Goal: Task Accomplishment & Management: Use online tool/utility

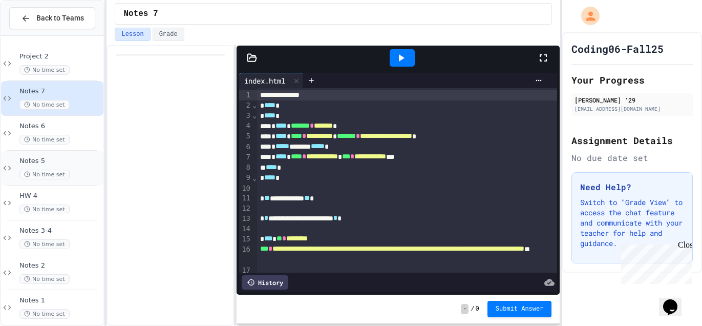
click at [71, 171] on div "No time set" at bounding box center [60, 174] width 82 height 10
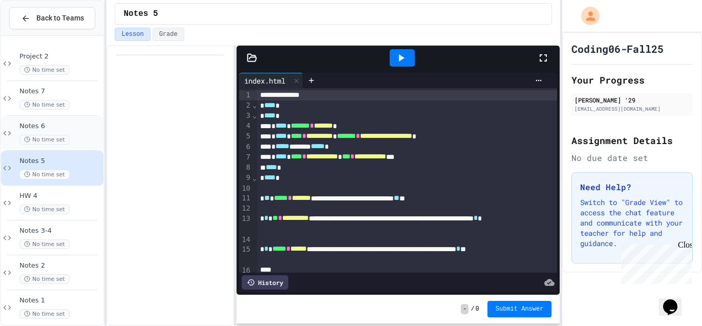
click at [86, 130] on div "Notes 6 No time set" at bounding box center [60, 133] width 82 height 23
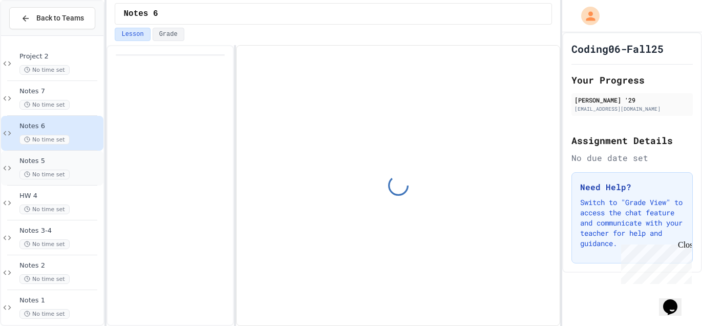
click at [74, 174] on div "No time set" at bounding box center [60, 174] width 82 height 10
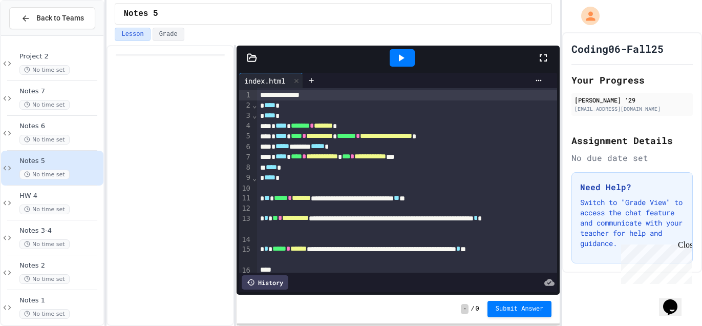
click at [395, 56] on icon at bounding box center [401, 58] width 12 height 12
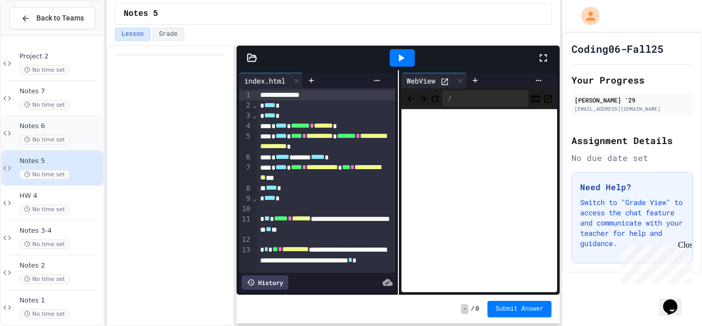
click at [92, 124] on span "Notes 6" at bounding box center [60, 126] width 82 height 9
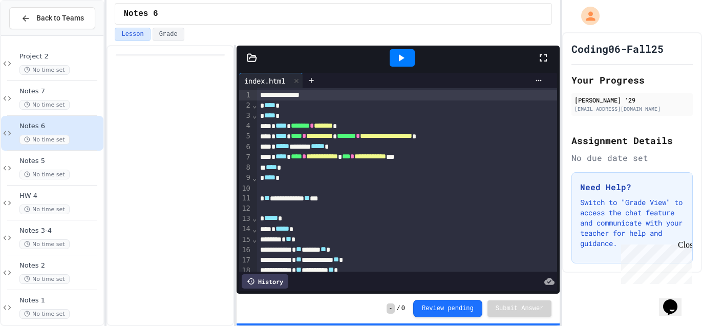
click at [407, 68] on div at bounding box center [402, 58] width 35 height 28
click at [407, 62] on icon at bounding box center [401, 58] width 12 height 12
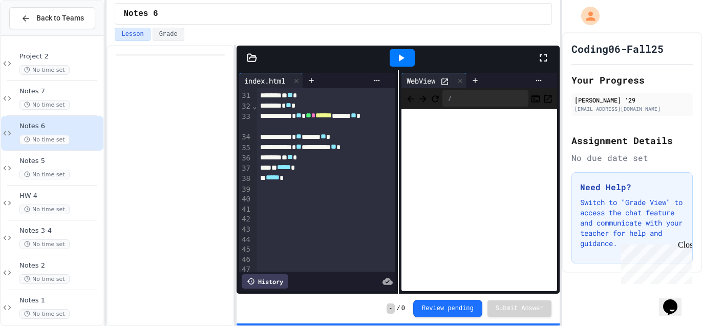
scroll to position [32, 0]
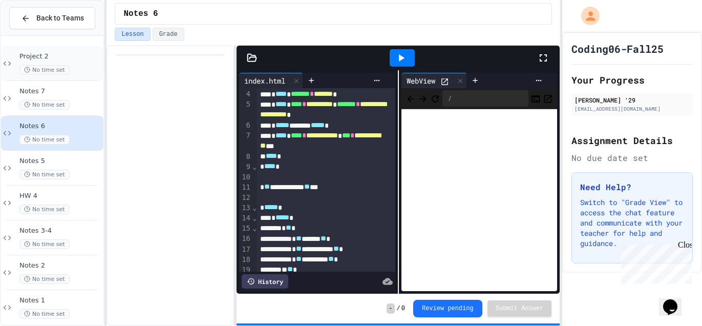
click at [79, 71] on div "No time set" at bounding box center [60, 70] width 82 height 10
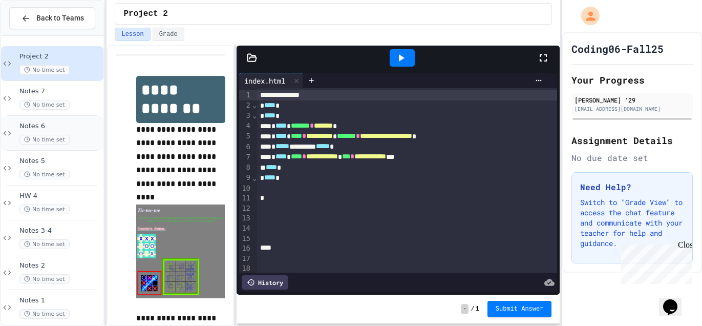
click at [65, 135] on div "No time set" at bounding box center [60, 140] width 82 height 10
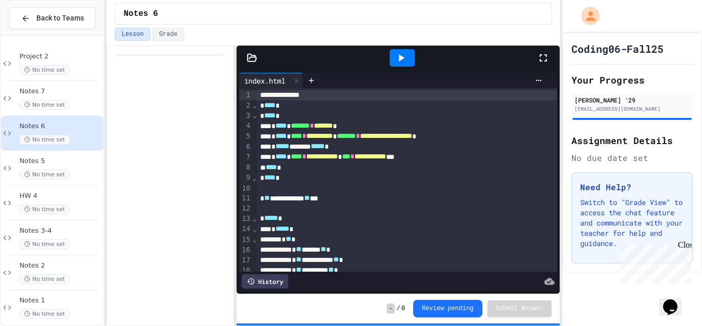
click at [407, 60] on icon at bounding box center [401, 58] width 12 height 12
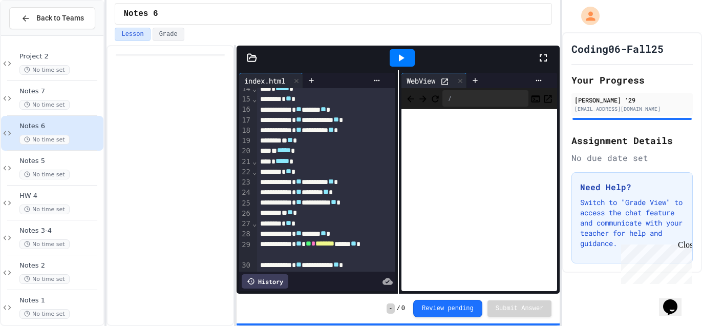
scroll to position [155, 0]
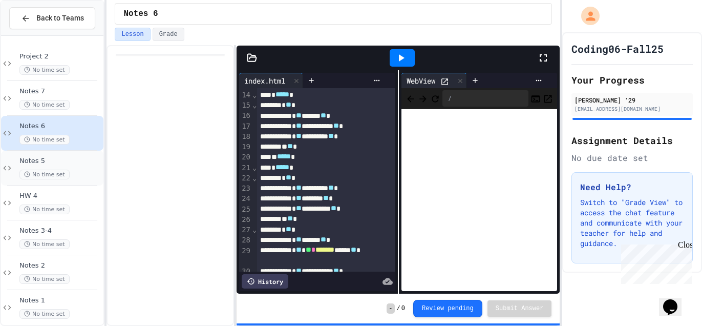
click at [75, 181] on div "Notes 5 No time set" at bounding box center [52, 168] width 102 height 35
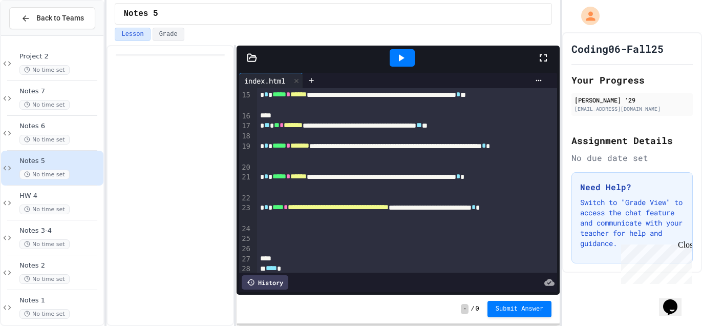
scroll to position [177, 0]
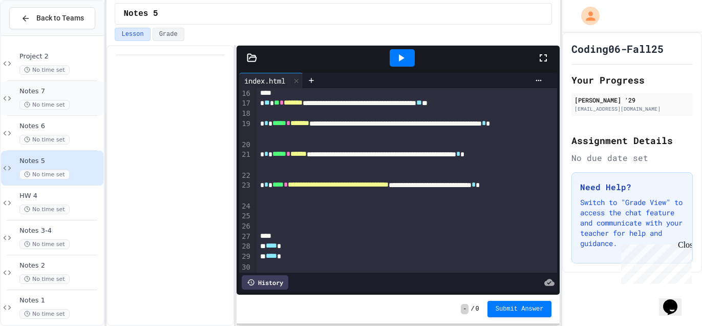
click at [79, 95] on div "Notes 7 No time set" at bounding box center [60, 98] width 82 height 23
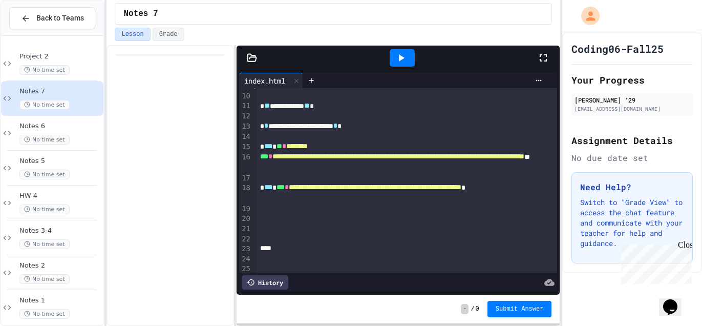
scroll to position [96, 0]
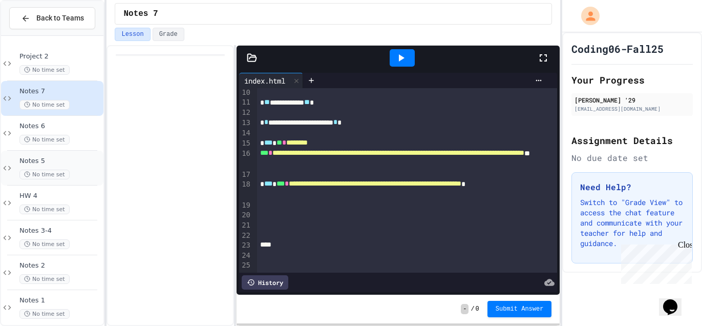
click at [69, 157] on span "Notes 5" at bounding box center [60, 161] width 82 height 9
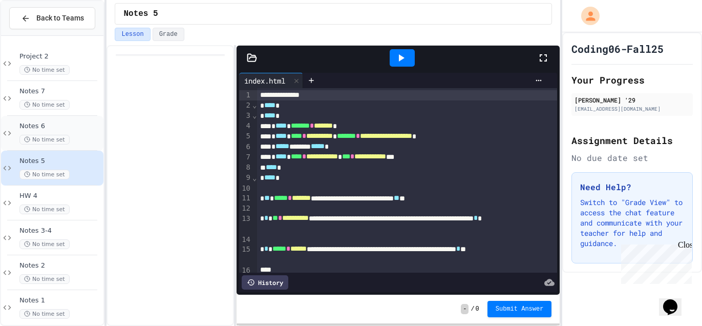
click at [86, 140] on div "No time set" at bounding box center [60, 140] width 82 height 10
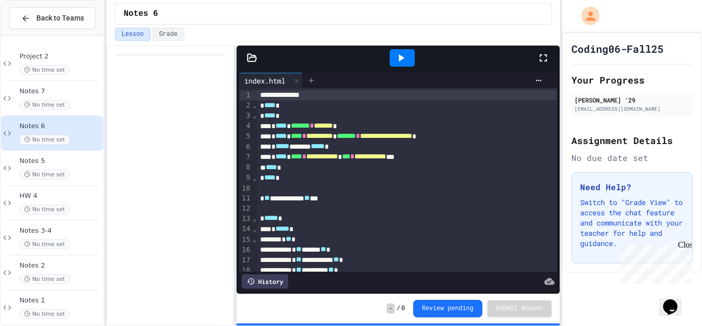
click at [315, 83] on icon at bounding box center [311, 80] width 8 height 8
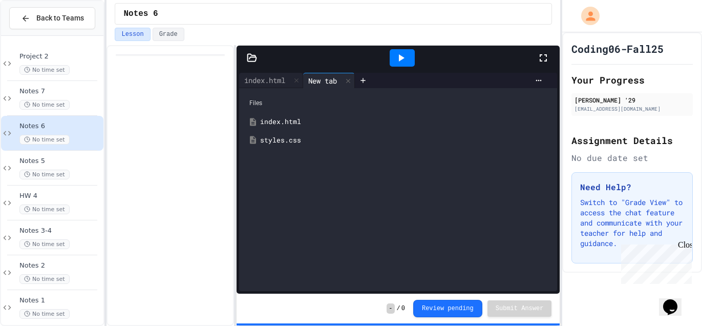
click at [268, 139] on div "styles.css" at bounding box center [405, 140] width 291 height 10
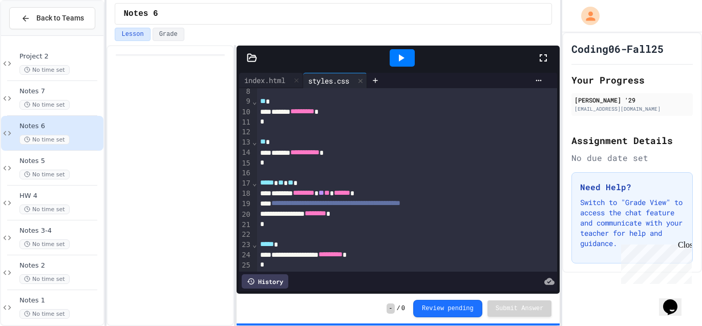
scroll to position [86, 0]
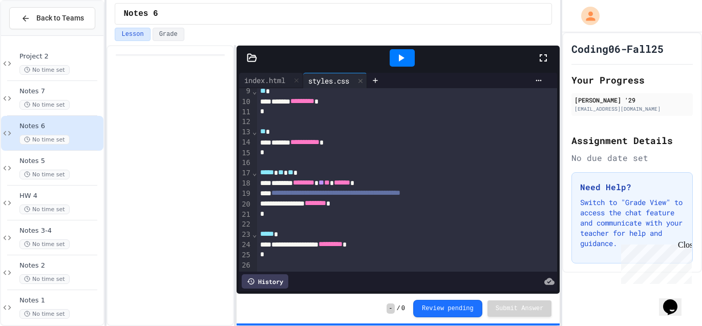
click at [406, 57] on icon at bounding box center [401, 58] width 12 height 12
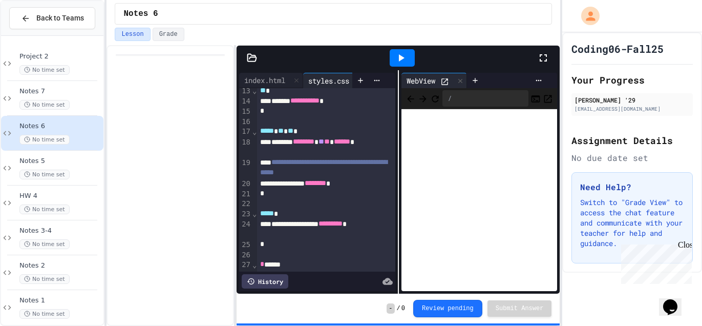
scroll to position [136, 0]
click at [256, 70] on div "**********" at bounding box center [317, 181] width 161 height 223
click at [262, 77] on div "index.html" at bounding box center [264, 80] width 51 height 11
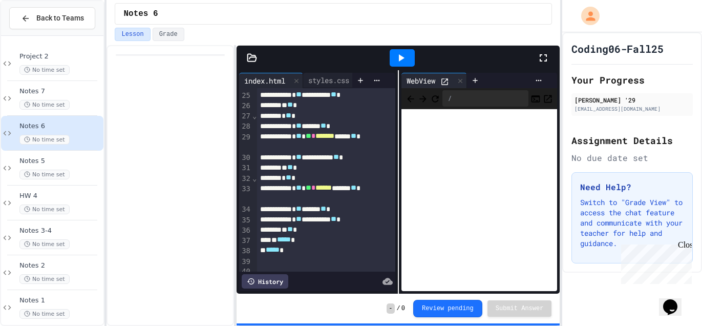
scroll to position [268, 0]
click at [333, 83] on div "styles.css" at bounding box center [328, 80] width 51 height 11
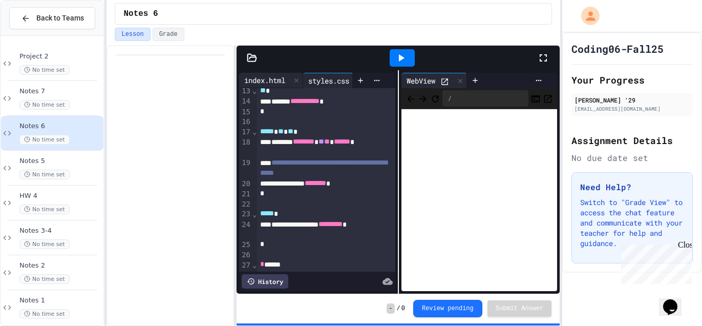
click at [281, 84] on div "index.html" at bounding box center [264, 80] width 51 height 11
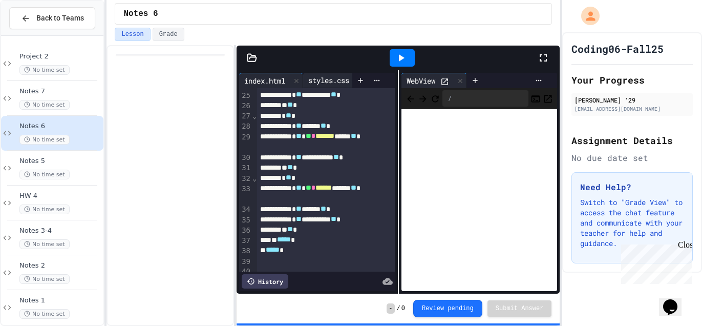
click at [333, 81] on div "styles.css" at bounding box center [328, 80] width 51 height 11
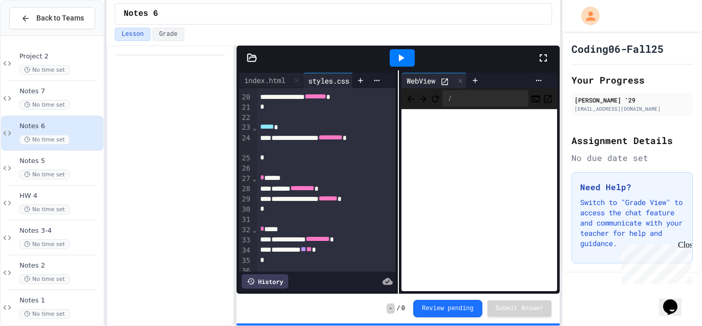
scroll to position [227, 0]
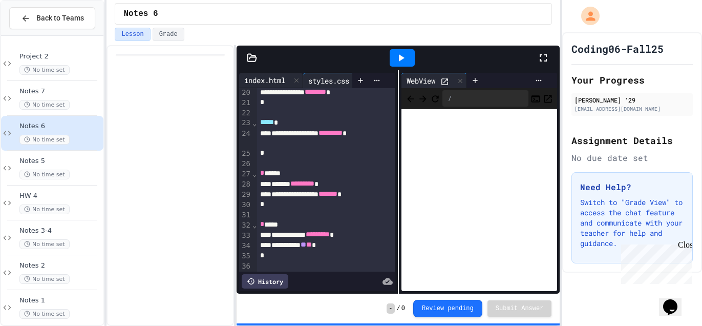
click at [274, 77] on div "index.html" at bounding box center [264, 80] width 51 height 11
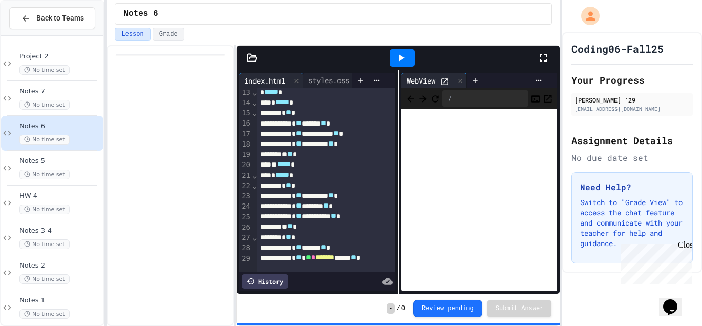
scroll to position [139, 0]
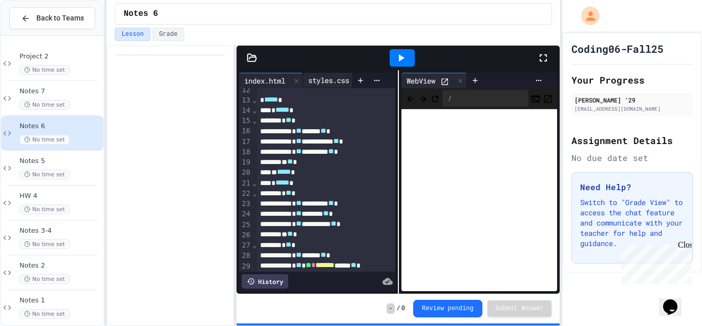
click at [324, 83] on div "styles.css" at bounding box center [328, 80] width 51 height 11
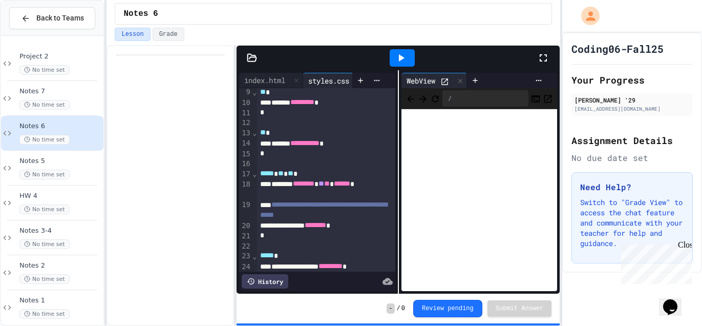
scroll to position [116, 0]
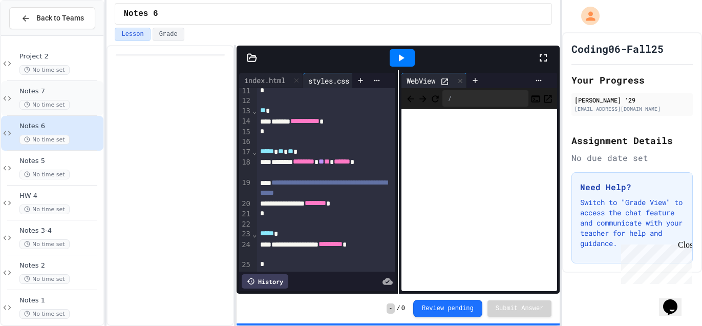
click at [74, 93] on span "Notes 7" at bounding box center [60, 91] width 82 height 9
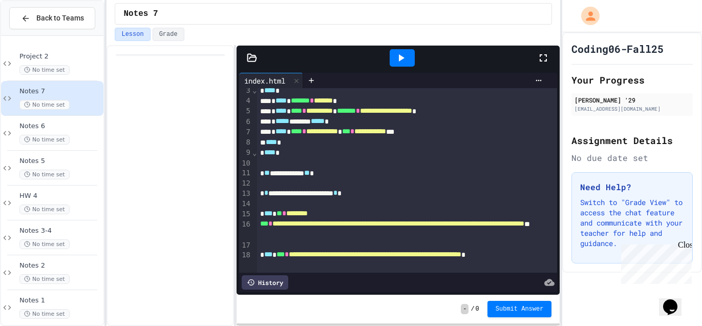
scroll to position [41, 0]
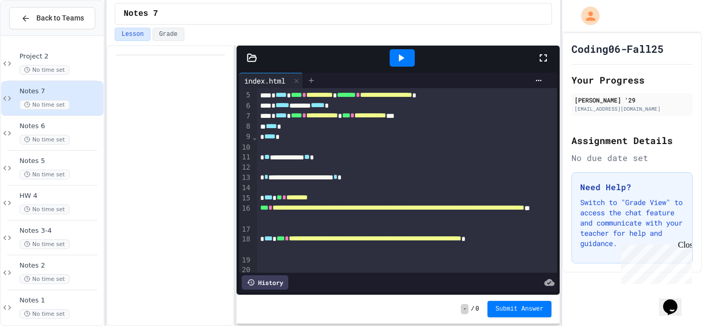
click at [320, 86] on div at bounding box center [311, 80] width 16 height 15
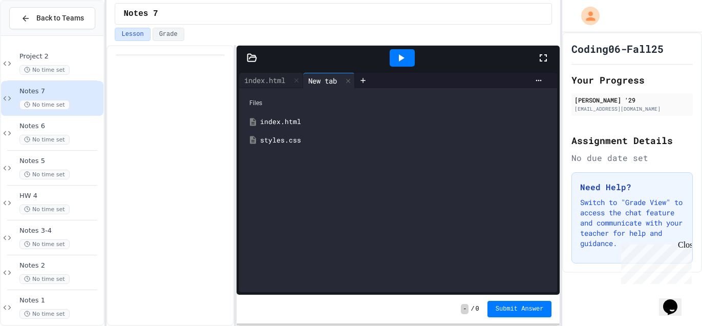
click at [282, 136] on div "styles.css" at bounding box center [405, 140] width 291 height 10
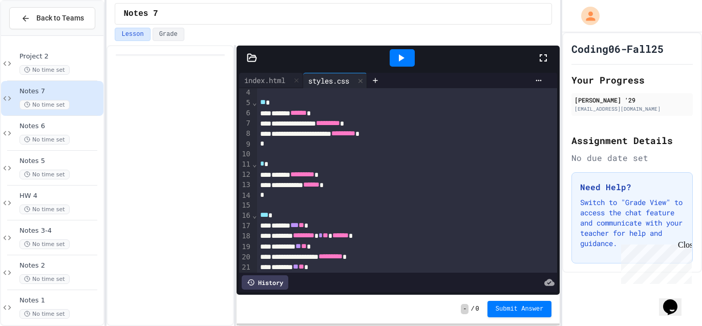
scroll to position [88, 0]
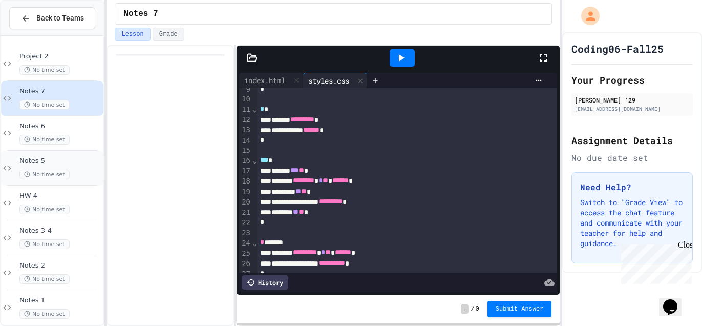
click at [80, 169] on div "No time set" at bounding box center [60, 174] width 82 height 10
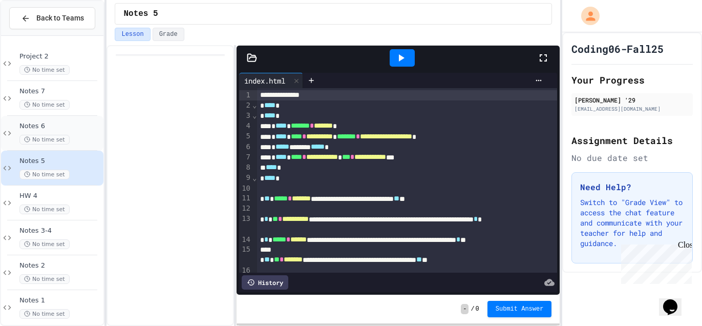
click at [88, 139] on div "No time set" at bounding box center [60, 140] width 82 height 10
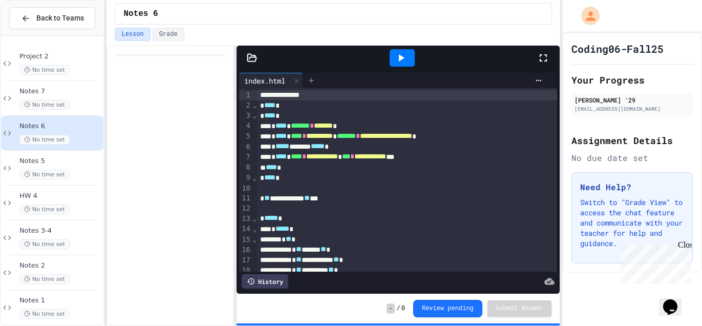
click at [315, 76] on icon at bounding box center [311, 80] width 8 height 8
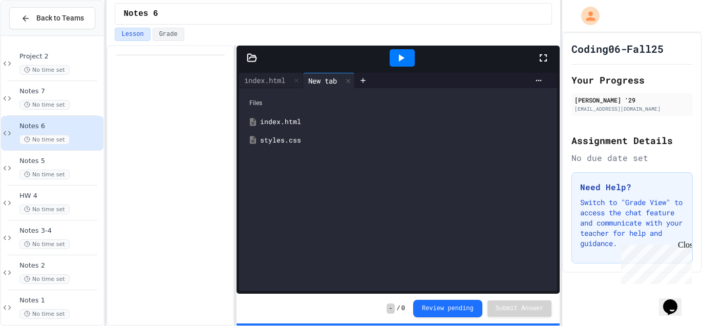
click at [272, 137] on div "styles.css" at bounding box center [405, 140] width 291 height 10
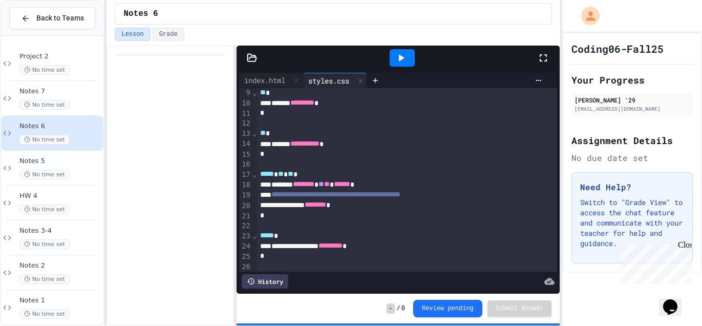
scroll to position [83, 0]
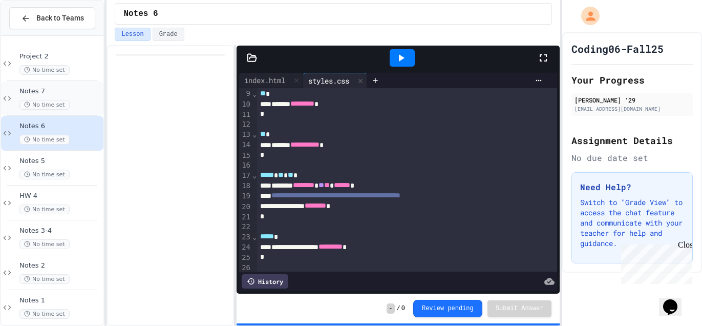
click at [74, 102] on div "No time set" at bounding box center [60, 105] width 82 height 10
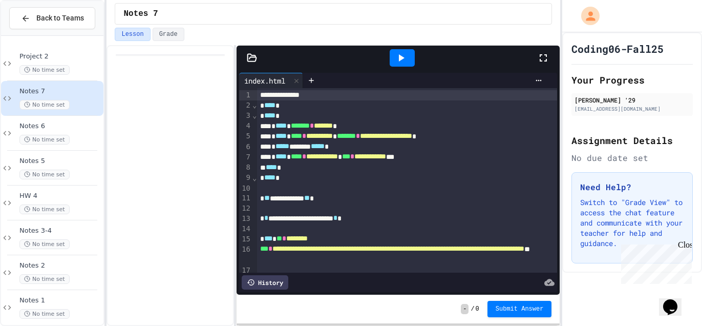
drag, startPoint x: 412, startPoint y: 59, endPoint x: 335, endPoint y: 71, distance: 78.3
click at [411, 60] on div at bounding box center [402, 57] width 25 height 17
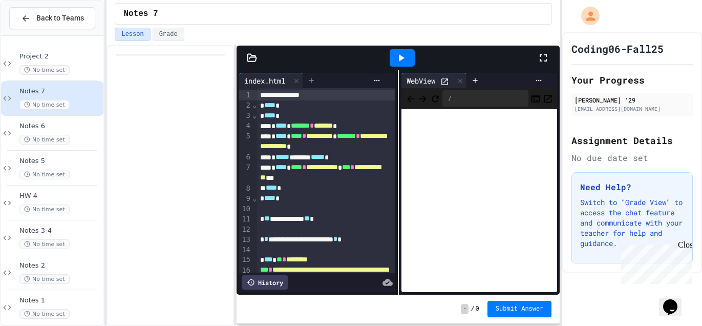
click at [312, 82] on icon at bounding box center [311, 80] width 8 height 8
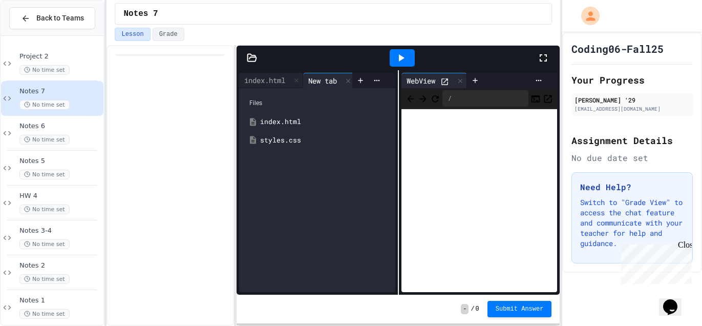
click at [289, 137] on div "styles.css" at bounding box center [324, 140] width 129 height 10
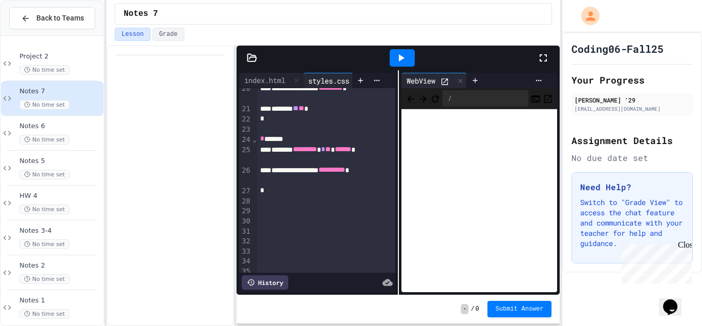
scroll to position [226, 0]
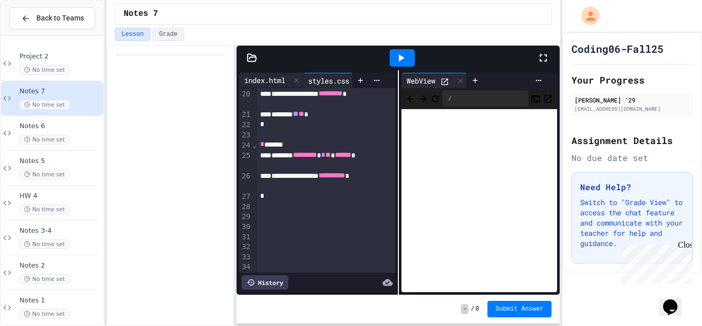
click at [278, 78] on div "index.html" at bounding box center [264, 80] width 51 height 11
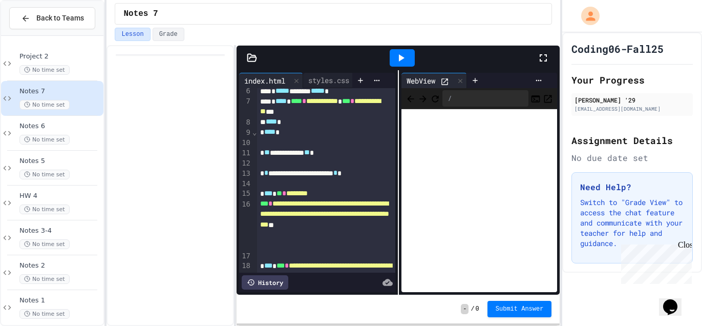
scroll to position [66, 0]
click at [327, 84] on div "styles.css" at bounding box center [328, 80] width 51 height 11
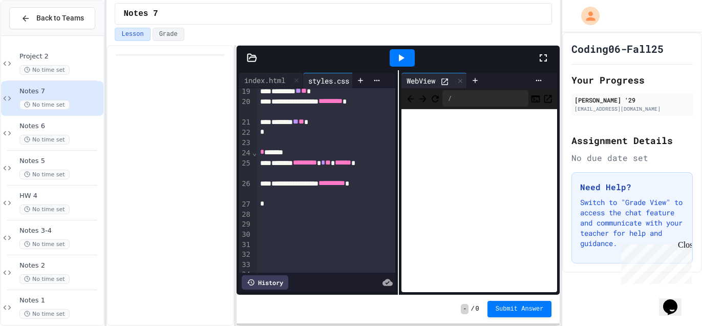
scroll to position [219, 0]
click at [47, 129] on span "Notes 6" at bounding box center [60, 126] width 82 height 9
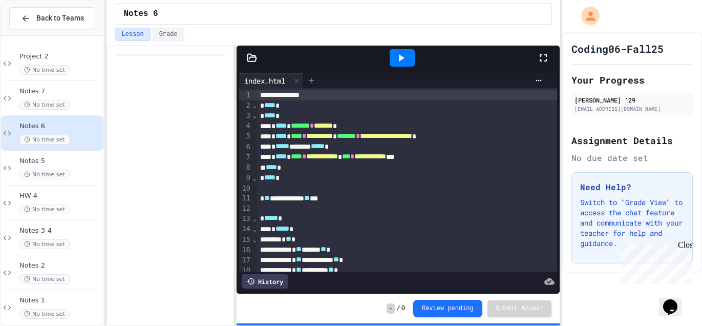
click at [308, 81] on icon at bounding box center [311, 80] width 8 height 8
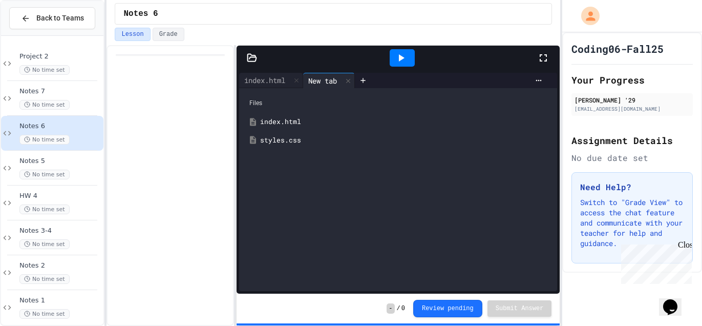
click at [281, 137] on div "styles.css" at bounding box center [405, 140] width 291 height 10
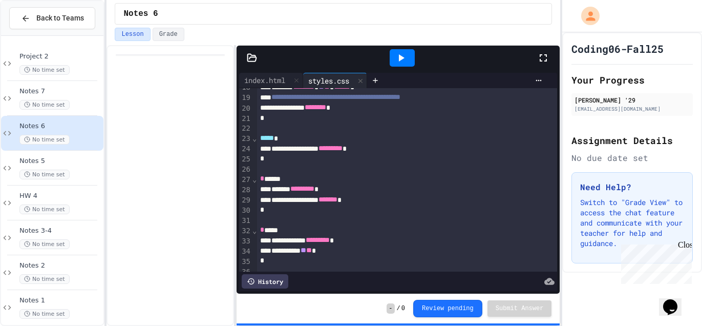
scroll to position [187, 0]
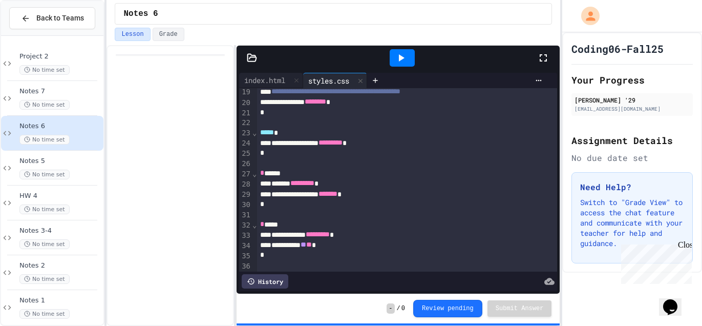
drag, startPoint x: 244, startPoint y: 79, endPoint x: 243, endPoint y: 90, distance: 10.8
click at [243, 80] on div "index.html" at bounding box center [264, 80] width 51 height 11
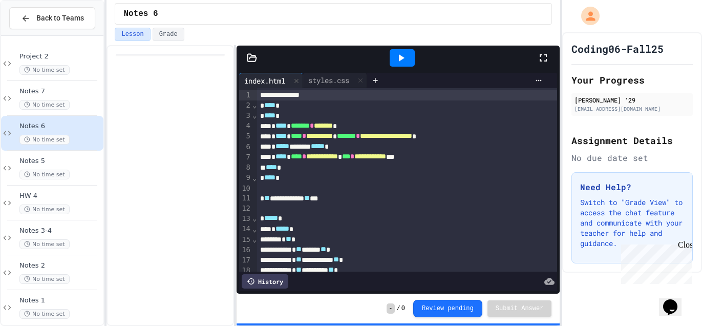
click at [390, 55] on div at bounding box center [402, 57] width 25 height 17
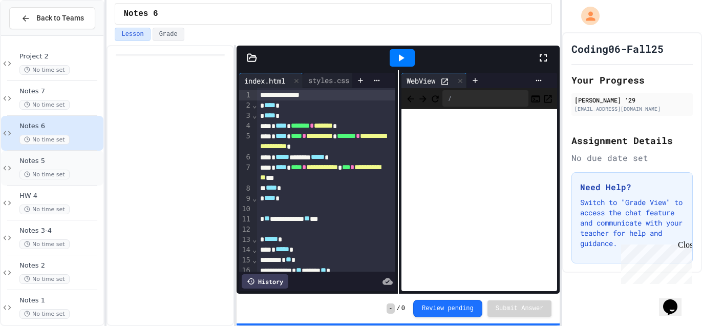
click at [29, 160] on span "Notes 5" at bounding box center [60, 161] width 82 height 9
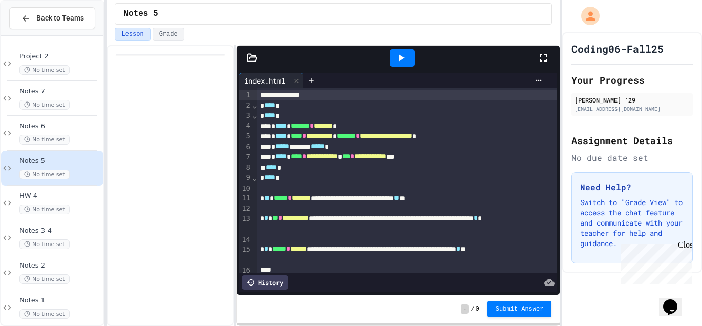
click at [395, 54] on icon at bounding box center [401, 58] width 12 height 12
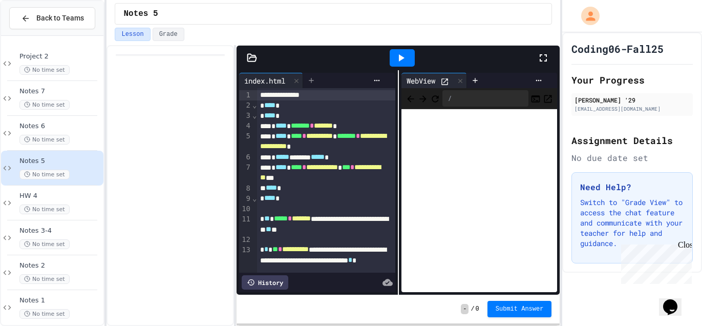
click at [312, 76] on icon at bounding box center [311, 80] width 8 height 8
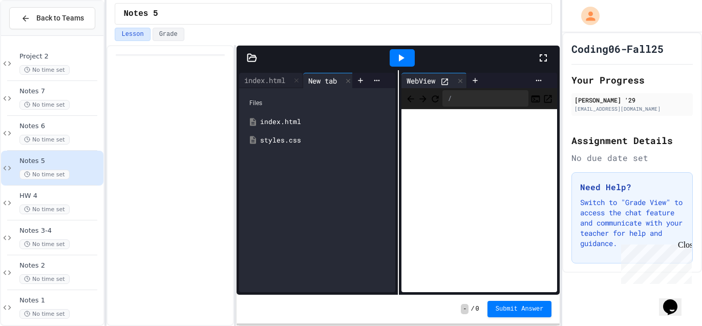
click at [281, 141] on div "styles.css" at bounding box center [324, 140] width 129 height 10
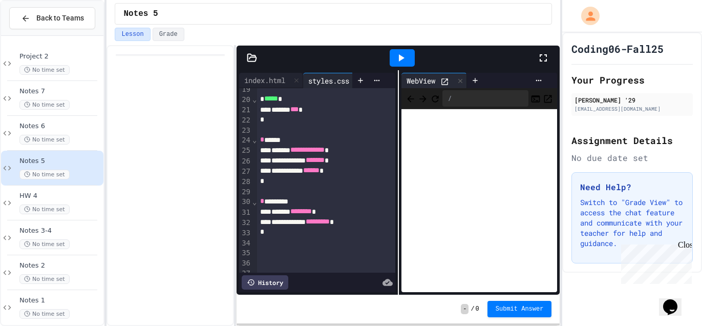
scroll to position [193, 0]
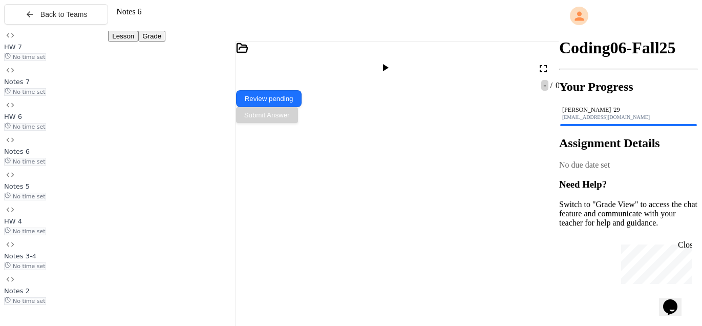
click at [394, 61] on div at bounding box center [386, 68] width 15 height 14
click at [30, 86] on span "Notes 7" at bounding box center [17, 82] width 26 height 8
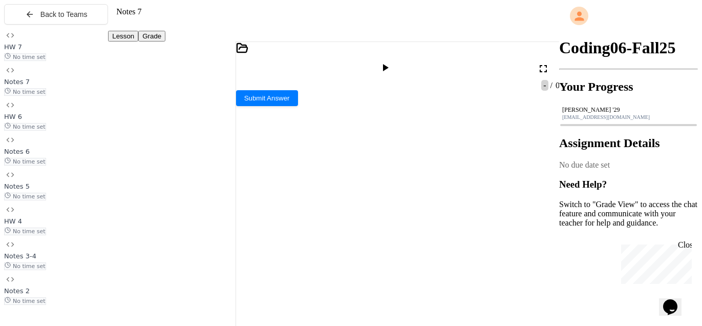
scroll to position [125, 0]
click at [391, 62] on icon at bounding box center [385, 67] width 12 height 12
click at [22, 51] on span "HW 7" at bounding box center [13, 47] width 18 height 8
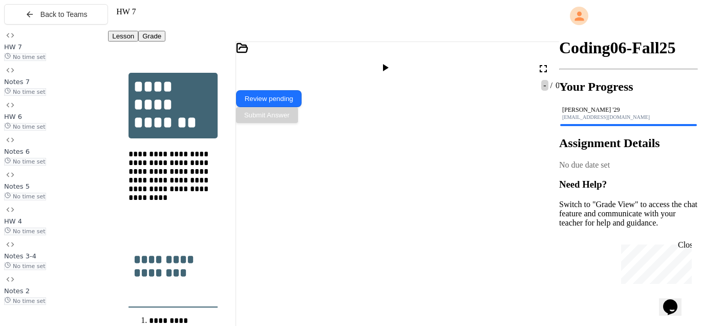
click at [391, 61] on icon at bounding box center [385, 67] width 12 height 12
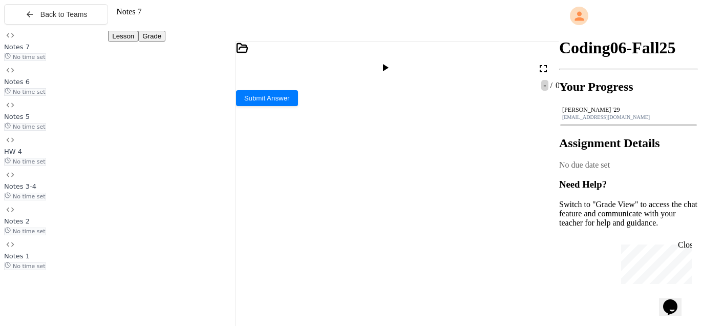
click at [165, 33] on button "Grade" at bounding box center [151, 36] width 27 height 11
click at [126, 35] on button "Lesson" at bounding box center [123, 36] width 30 height 11
click at [164, 31] on button "Grade" at bounding box center [151, 36] width 27 height 11
click at [136, 34] on button "Lesson" at bounding box center [123, 36] width 30 height 11
click at [30, 86] on span "Notes 6" at bounding box center [17, 82] width 26 height 8
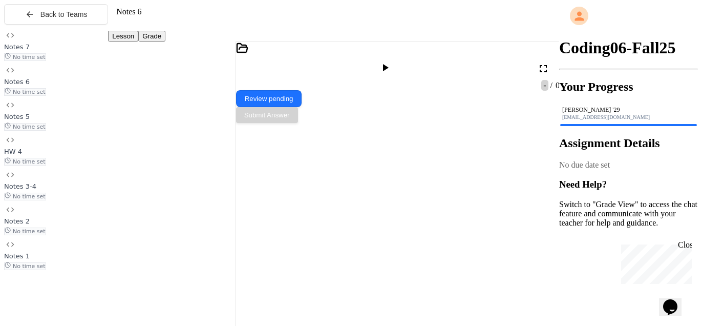
click at [156, 38] on button "Grade" at bounding box center [151, 36] width 27 height 11
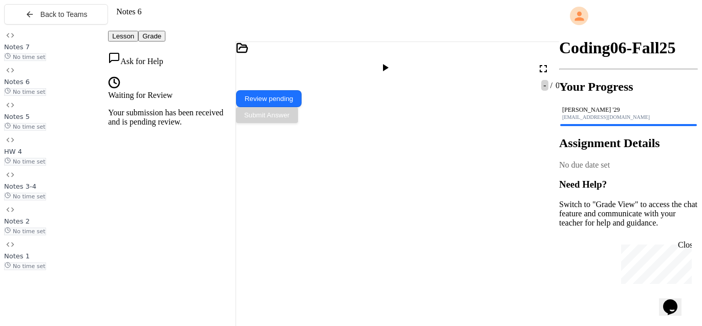
click at [138, 31] on button "Lesson" at bounding box center [123, 36] width 30 height 11
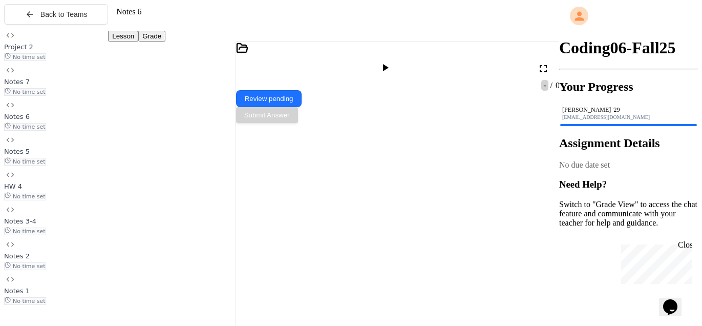
click at [60, 60] on div "Project 2 No time set" at bounding box center [56, 51] width 104 height 19
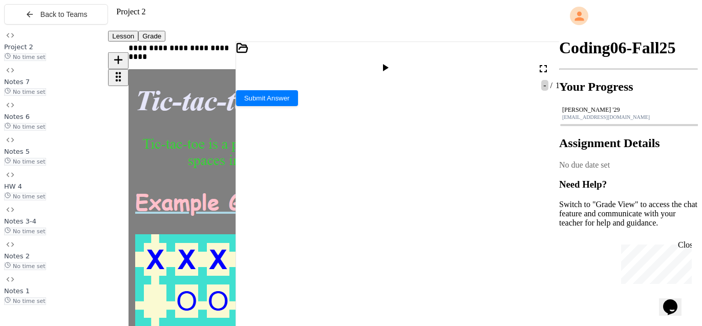
scroll to position [120, 0]
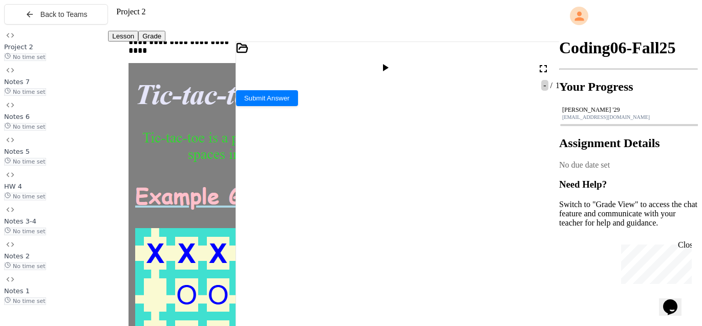
click at [273, 225] on div at bounding box center [404, 230] width 301 height 10
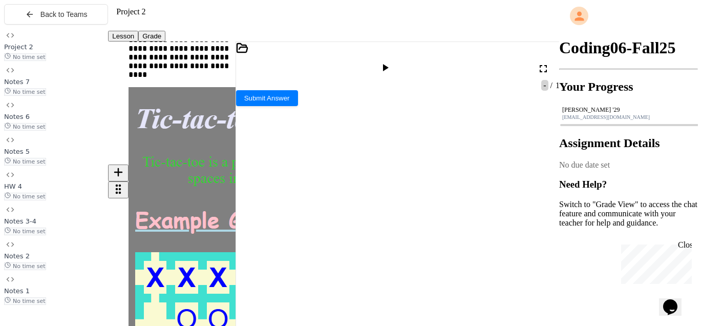
scroll to position [83, 0]
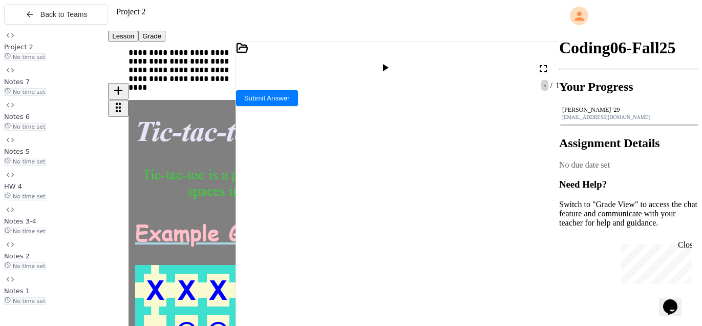
click at [281, 225] on div at bounding box center [404, 230] width 301 height 10
click at [263, 245] on div at bounding box center [407, 250] width 306 height 10
click at [275, 245] on div "**********" at bounding box center [404, 260] width 301 height 31
click at [333, 245] on div "**********" at bounding box center [404, 260] width 301 height 31
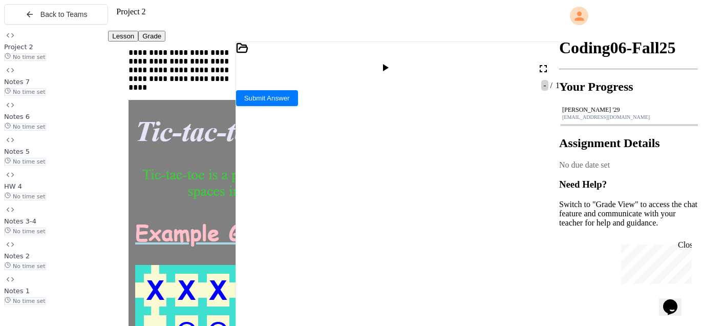
click at [391, 61] on icon at bounding box center [385, 67] width 12 height 12
click at [399, 56] on div at bounding box center [386, 68] width 25 height 25
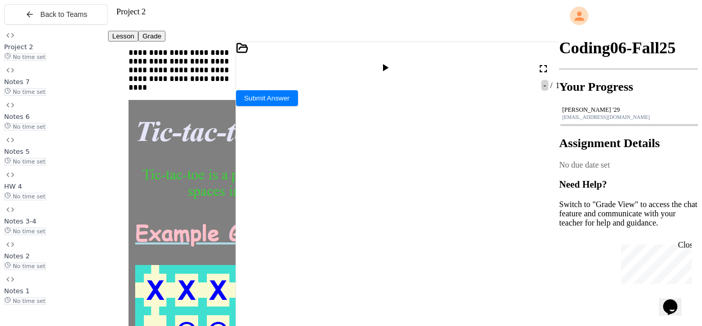
click at [389, 64] on icon at bounding box center [386, 67] width 6 height 7
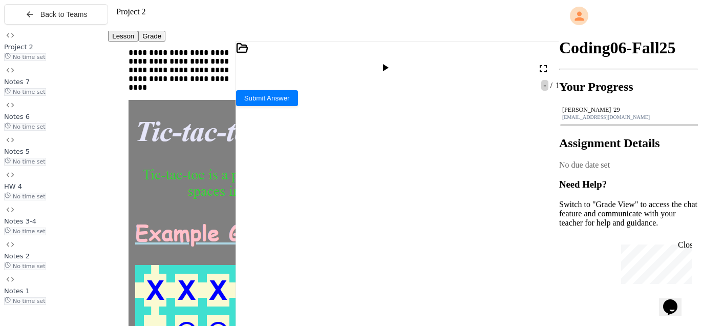
drag, startPoint x: 301, startPoint y: 190, endPoint x: 302, endPoint y: 197, distance: 7.2
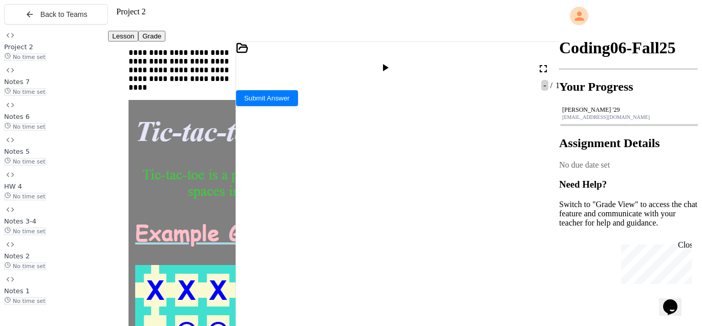
click at [391, 61] on icon at bounding box center [385, 67] width 12 height 12
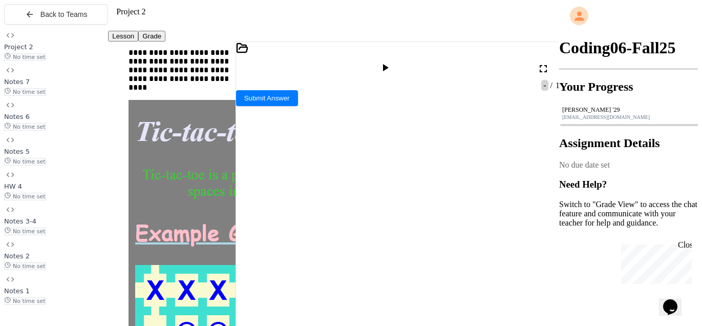
drag, startPoint x: 311, startPoint y: 252, endPoint x: 304, endPoint y: 254, distance: 7.3
click at [394, 61] on div at bounding box center [386, 68] width 15 height 14
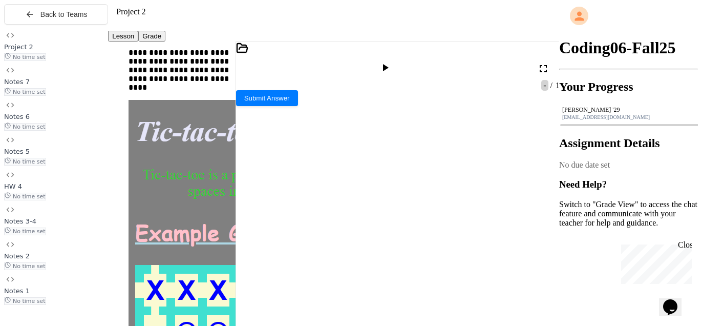
scroll to position [174, 0]
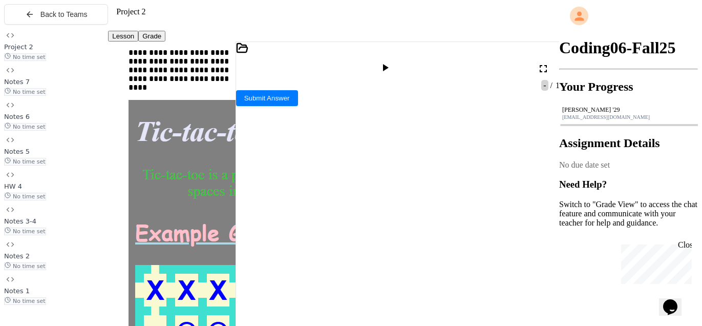
click at [394, 61] on div at bounding box center [386, 68] width 15 height 14
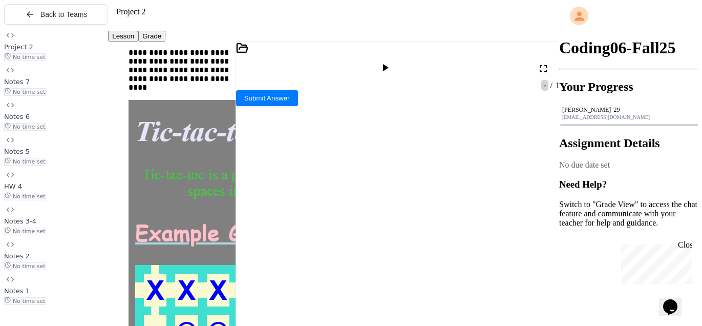
click at [391, 61] on icon at bounding box center [385, 67] width 12 height 12
click at [395, 81] on div "**********" at bounding box center [398, 81] width 324 height 0
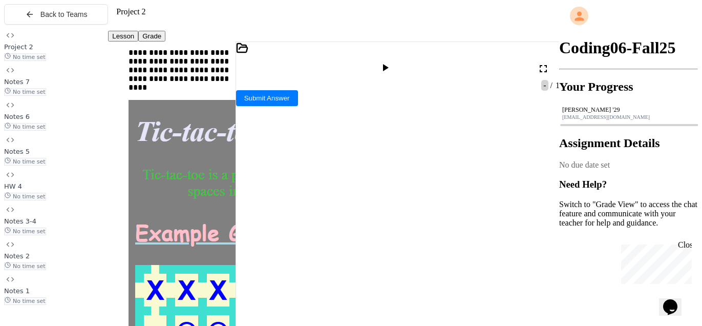
click at [391, 61] on icon at bounding box center [385, 67] width 12 height 12
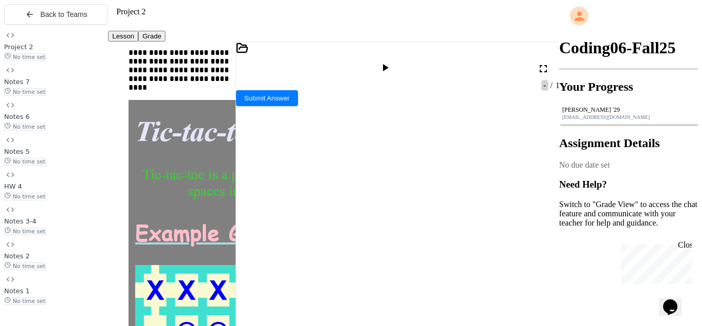
drag, startPoint x: 357, startPoint y: 262, endPoint x: 359, endPoint y: 268, distance: 6.0
click at [396, 56] on div at bounding box center [386, 68] width 25 height 25
click at [389, 64] on icon at bounding box center [386, 67] width 6 height 7
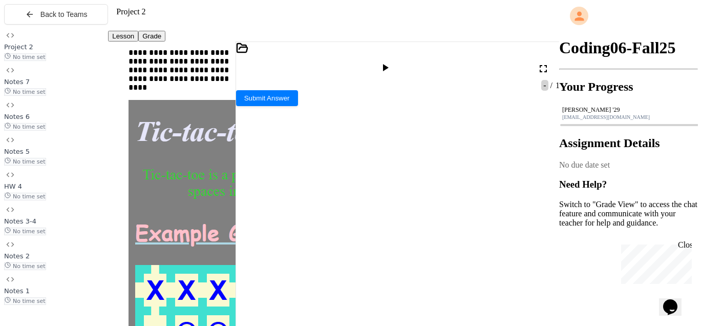
scroll to position [266, 0]
click at [391, 61] on icon at bounding box center [385, 67] width 12 height 12
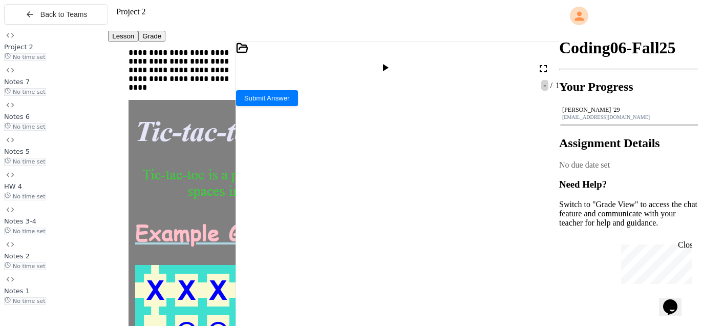
click at [390, 56] on div at bounding box center [386, 68] width 25 height 25
click at [394, 61] on div at bounding box center [386, 68] width 15 height 14
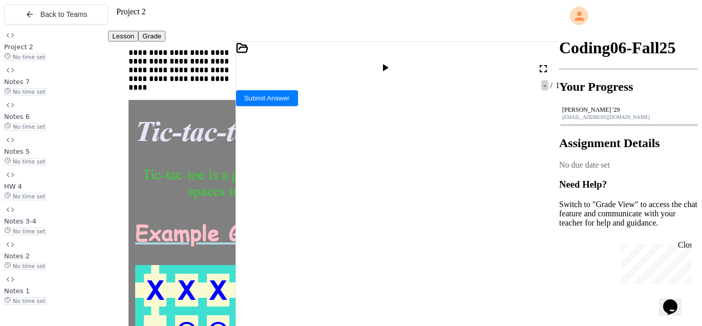
scroll to position [556, 0]
click at [244, 99] on icon at bounding box center [240, 103] width 8 height 8
click at [279, 161] on div "styles.css" at bounding box center [263, 165] width 31 height 9
click at [266, 151] on div at bounding box center [324, 156] width 146 height 10
click at [266, 140] on div at bounding box center [324, 145] width 146 height 10
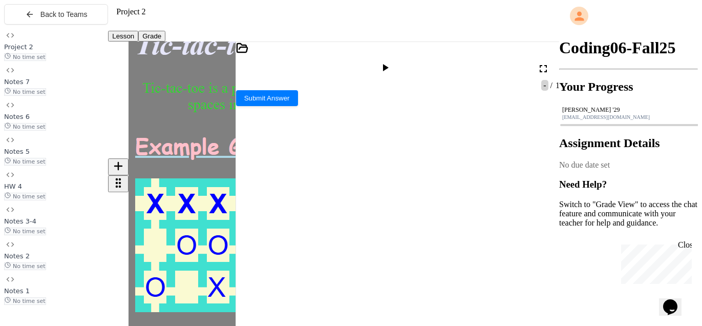
scroll to position [184, 0]
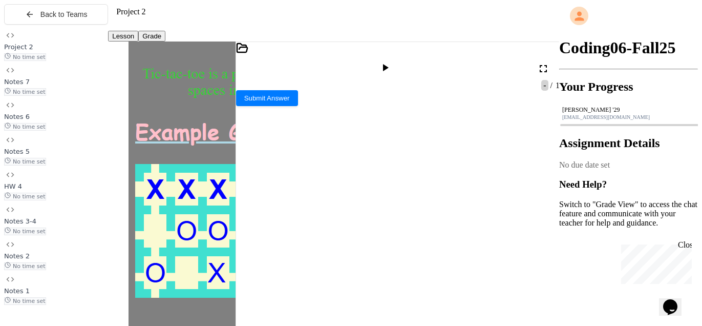
click at [391, 61] on icon at bounding box center [385, 67] width 12 height 12
click at [354, 151] on div "****** ******** *" at bounding box center [321, 156] width 141 height 10
click at [258, 141] on span "**" at bounding box center [258, 144] width 8 height 7
click at [259, 140] on div at bounding box center [323, 145] width 138 height 10
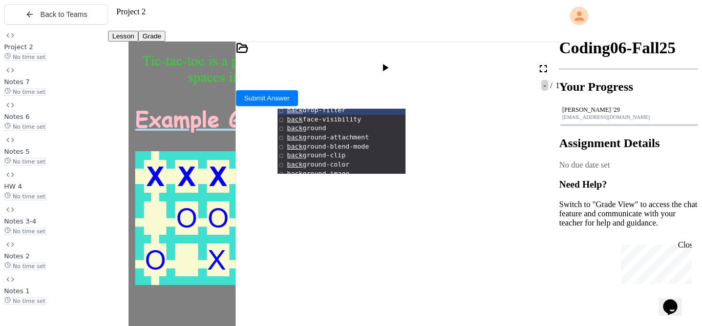
scroll to position [5, 0]
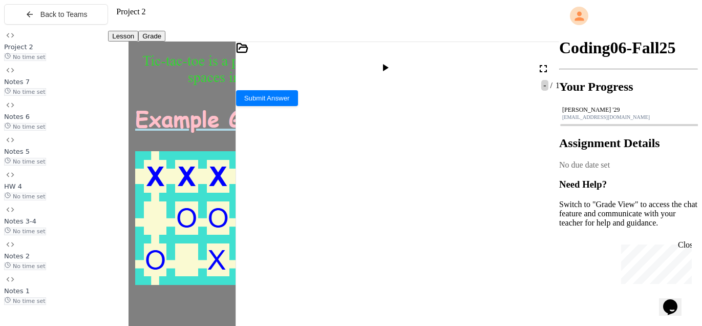
click at [391, 61] on icon at bounding box center [385, 67] width 12 height 12
click at [264, 222] on div at bounding box center [325, 227] width 143 height 10
click at [389, 64] on icon at bounding box center [386, 67] width 6 height 7
click at [271, 252] on div at bounding box center [325, 257] width 143 height 10
click at [266, 262] on div at bounding box center [325, 267] width 143 height 10
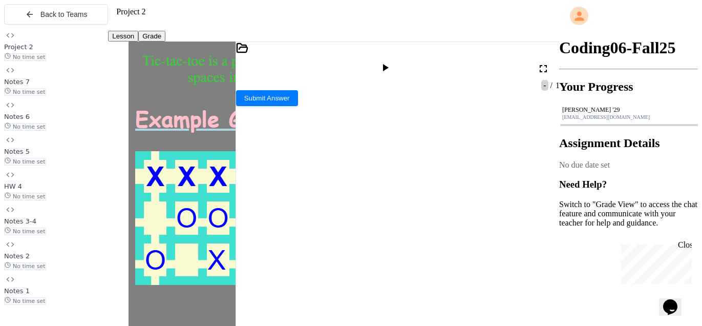
click at [266, 262] on div at bounding box center [325, 267] width 143 height 10
click at [391, 61] on icon at bounding box center [385, 67] width 12 height 12
click at [334, 273] on div "****** **** *" at bounding box center [323, 278] width 138 height 10
click at [399, 56] on div at bounding box center [386, 68] width 25 height 25
click at [391, 61] on icon at bounding box center [385, 67] width 12 height 12
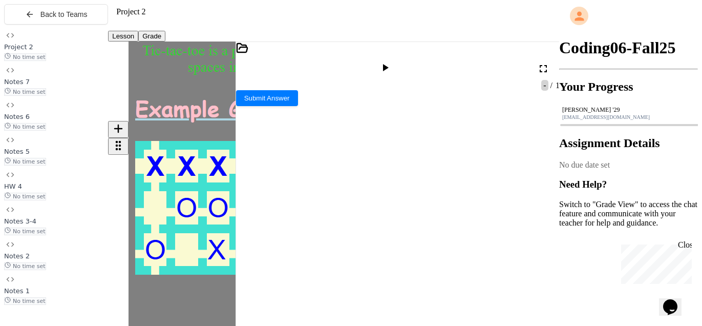
scroll to position [220, 0]
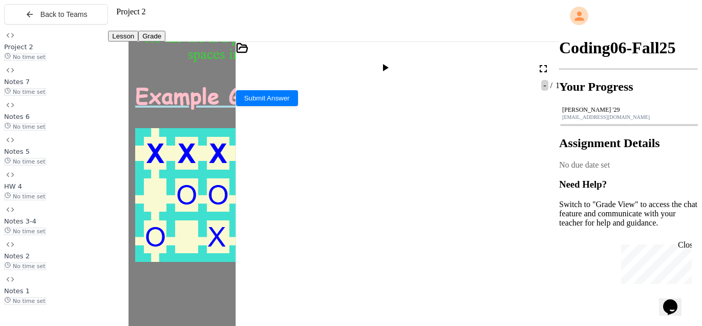
click at [328, 294] on span "****" at bounding box center [333, 297] width 10 height 7
click at [328, 294] on span "**********" at bounding box center [344, 297] width 33 height 7
click at [389, 64] on icon at bounding box center [386, 67] width 6 height 7
click at [269, 324] on div at bounding box center [325, 329] width 143 height 10
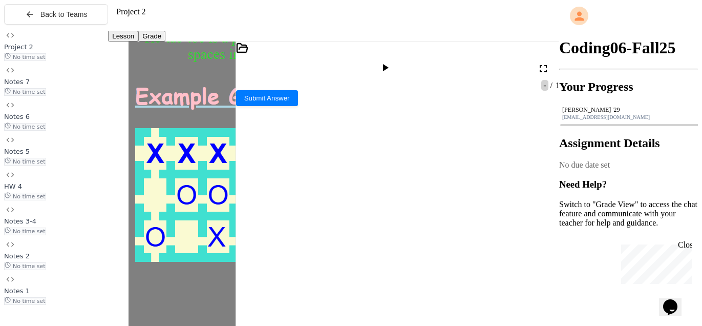
click at [274, 81] on div "index.html" at bounding box center [316, 85] width 161 height 9
click at [330, 99] on div "styles.css" at bounding box center [316, 103] width 161 height 9
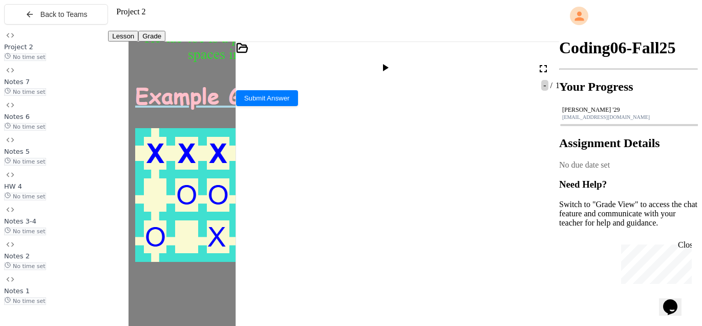
click at [394, 63] on div at bounding box center [386, 68] width 15 height 14
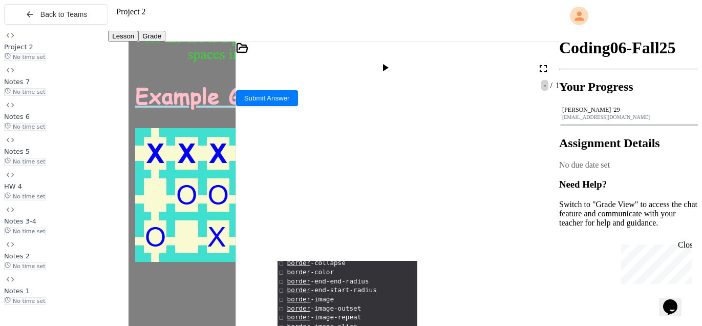
scroll to position [175, 0]
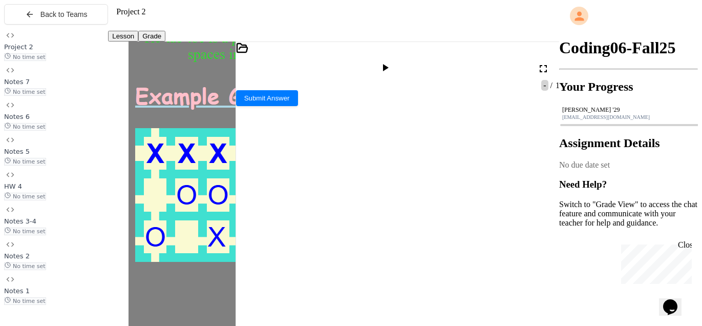
click at [391, 61] on icon at bounding box center [385, 67] width 12 height 12
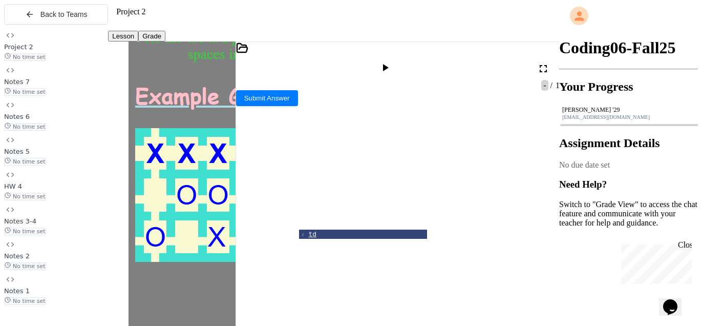
click at [394, 61] on div at bounding box center [386, 68] width 15 height 14
drag, startPoint x: 291, startPoint y: 244, endPoint x: 312, endPoint y: 276, distance: 38.8
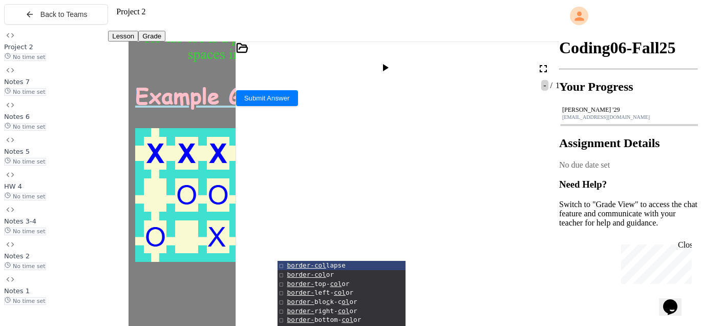
click at [319, 261] on ul "border-col lapse border-col or border- top- col or border- left- col or border-…" at bounding box center [342, 293] width 128 height 65
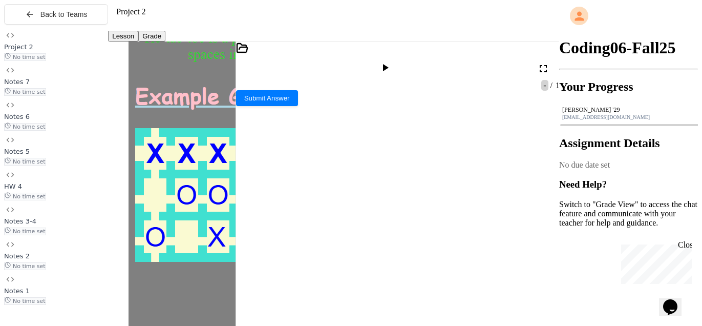
click at [394, 62] on div at bounding box center [386, 68] width 15 height 14
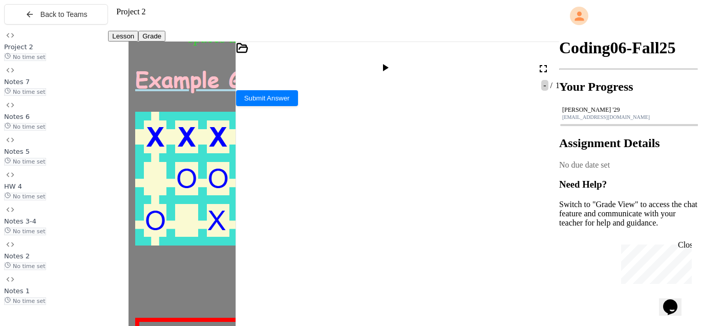
scroll to position [103, 0]
click at [389, 64] on icon at bounding box center [386, 67] width 6 height 7
click at [391, 61] on icon at bounding box center [385, 67] width 12 height 12
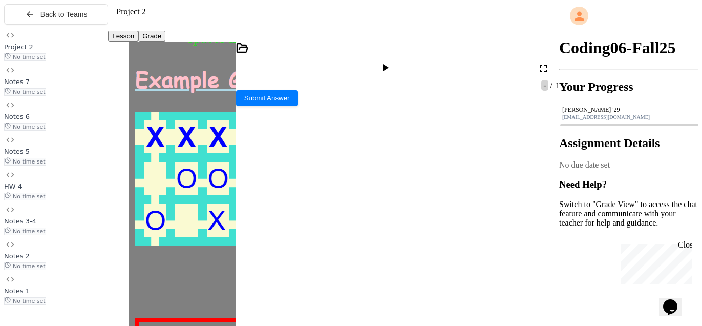
drag, startPoint x: 383, startPoint y: 205, endPoint x: 391, endPoint y: 201, distance: 9.8
click at [394, 61] on div at bounding box center [386, 68] width 15 height 14
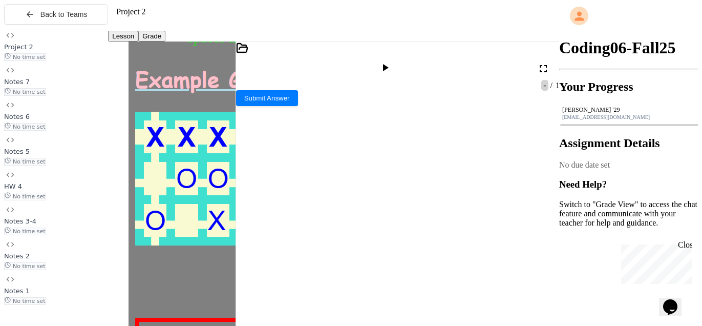
click at [391, 61] on icon at bounding box center [385, 67] width 12 height 12
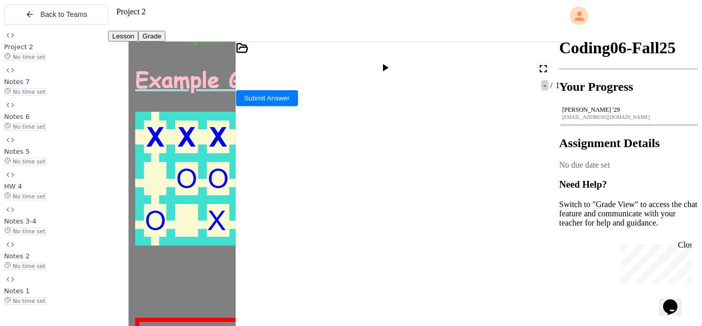
drag, startPoint x: 271, startPoint y: 77, endPoint x: 267, endPoint y: 99, distance: 22.4
click at [269, 81] on div "index.html styles.css" at bounding box center [316, 99] width 161 height 37
click at [272, 84] on div "index.html" at bounding box center [316, 85] width 161 height 9
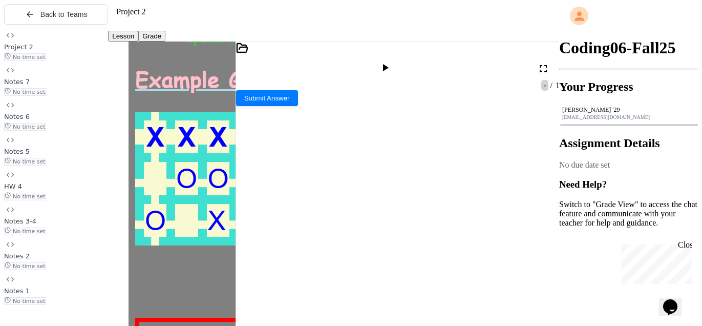
click at [336, 99] on div "styles.css" at bounding box center [316, 103] width 161 height 9
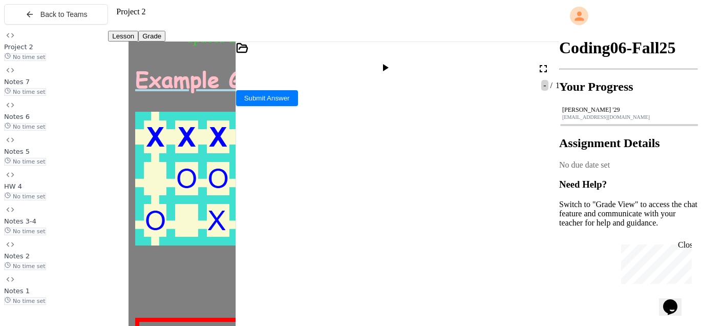
click at [391, 61] on icon at bounding box center [385, 67] width 12 height 12
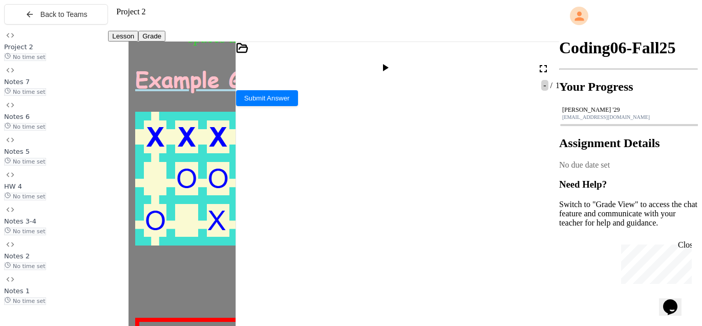
click at [394, 61] on div at bounding box center [386, 68] width 15 height 14
drag, startPoint x: 316, startPoint y: 195, endPoint x: 261, endPoint y: 183, distance: 55.9
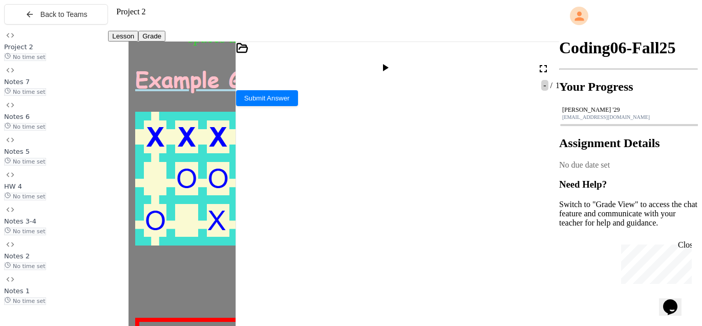
click at [394, 61] on div at bounding box center [386, 68] width 15 height 14
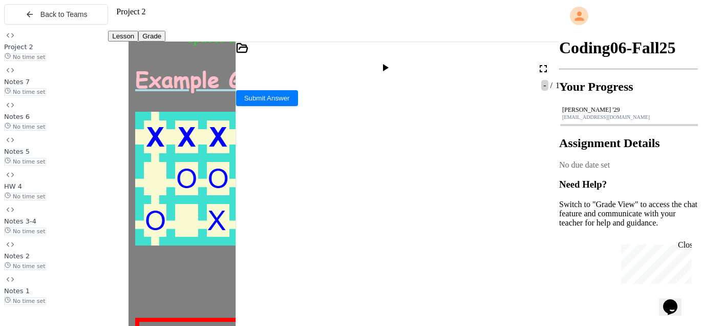
click at [391, 61] on icon at bounding box center [385, 67] width 12 height 12
click at [394, 61] on div at bounding box center [386, 68] width 15 height 14
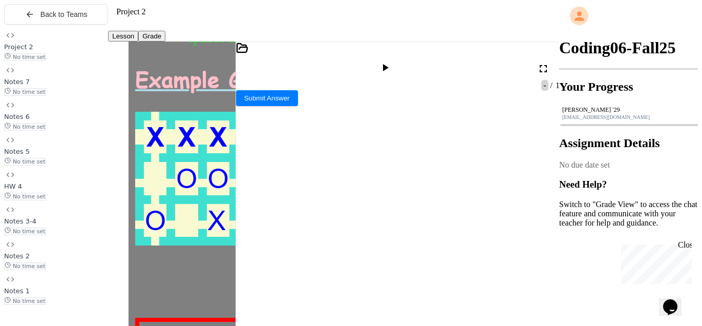
click at [391, 61] on icon at bounding box center [385, 67] width 12 height 12
drag, startPoint x: 315, startPoint y: 205, endPoint x: 322, endPoint y: 209, distance: 8.1
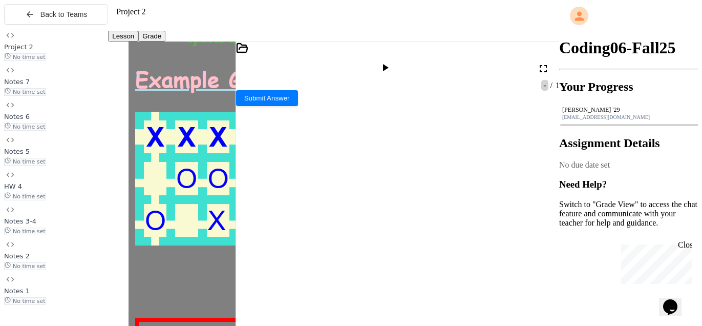
click at [389, 64] on icon at bounding box center [386, 67] width 6 height 7
click at [394, 61] on div at bounding box center [386, 68] width 15 height 14
click at [391, 61] on icon at bounding box center [385, 67] width 12 height 12
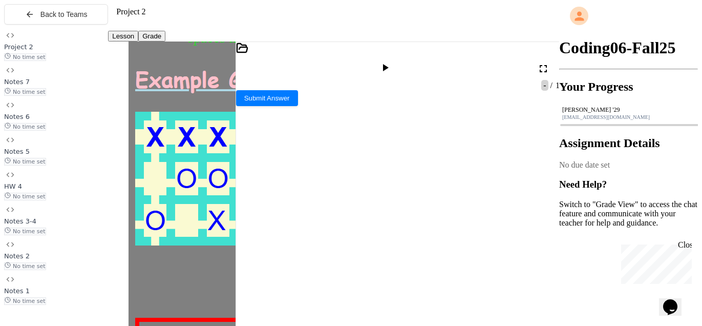
scroll to position [291, 0]
click at [394, 61] on div at bounding box center [386, 68] width 15 height 14
click at [399, 56] on div at bounding box center [386, 68] width 25 height 25
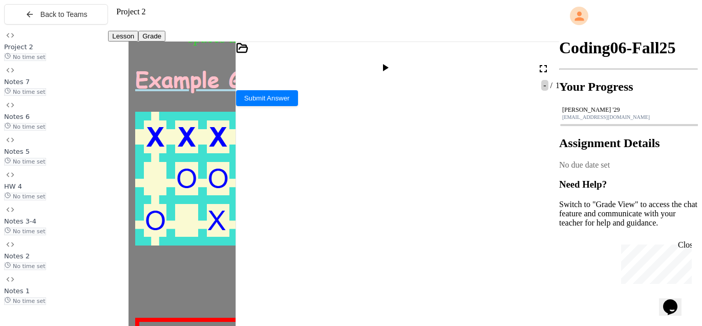
click at [391, 62] on icon at bounding box center [385, 67] width 12 height 12
click at [257, 81] on div "index.html" at bounding box center [316, 85] width 161 height 9
click at [331, 99] on div "styles.css" at bounding box center [316, 103] width 161 height 9
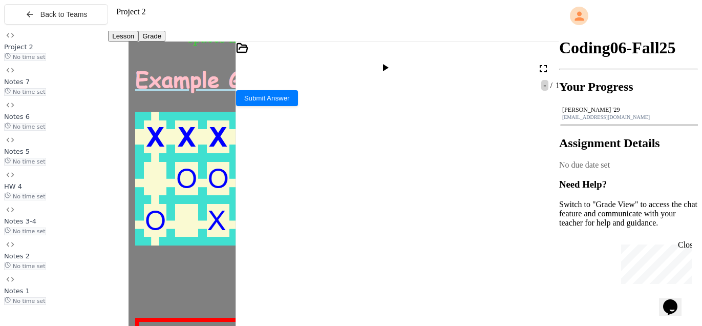
click at [399, 56] on div at bounding box center [386, 68] width 25 height 25
click at [391, 61] on icon at bounding box center [385, 67] width 12 height 12
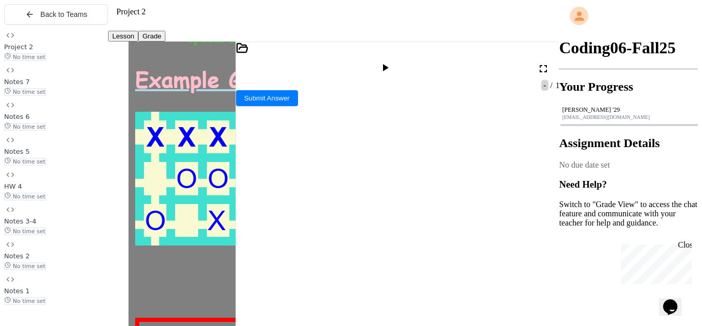
click at [389, 64] on icon at bounding box center [386, 67] width 6 height 7
click at [391, 63] on icon at bounding box center [385, 67] width 12 height 12
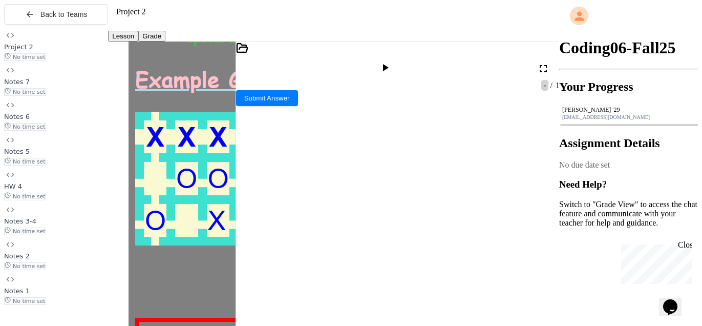
click at [394, 61] on div at bounding box center [386, 68] width 15 height 14
click at [391, 61] on icon at bounding box center [385, 67] width 12 height 12
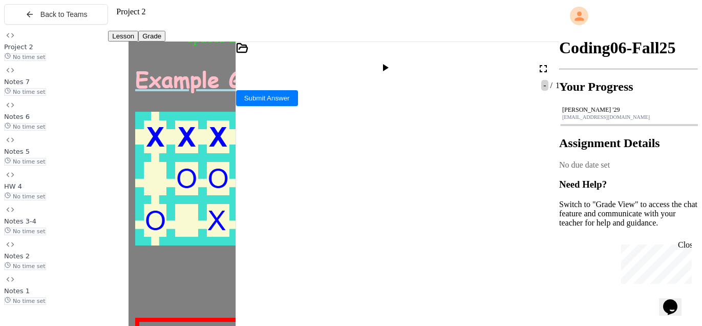
click at [391, 61] on icon at bounding box center [385, 67] width 12 height 12
click at [268, 81] on div "index.html" at bounding box center [316, 85] width 161 height 9
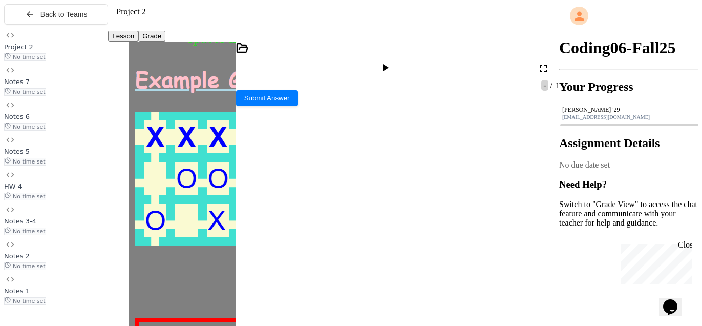
drag, startPoint x: 279, startPoint y: 134, endPoint x: 277, endPoint y: 141, distance: 7.8
click at [309, 99] on div "styles.css" at bounding box center [316, 103] width 161 height 9
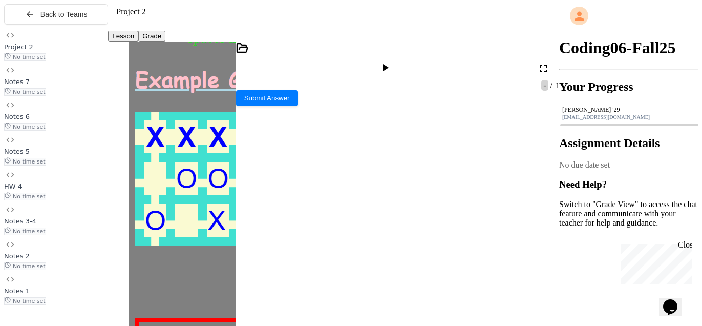
scroll to position [389, 0]
click at [391, 61] on div at bounding box center [386, 68] width 15 height 14
click at [391, 62] on icon at bounding box center [385, 67] width 12 height 12
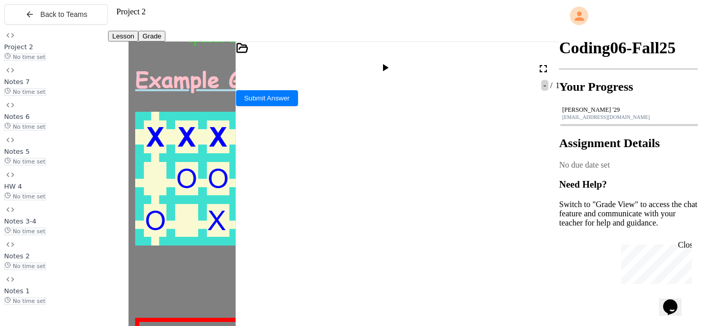
drag, startPoint x: 322, startPoint y: 219, endPoint x: 317, endPoint y: 222, distance: 5.5
click at [391, 61] on icon at bounding box center [385, 67] width 12 height 12
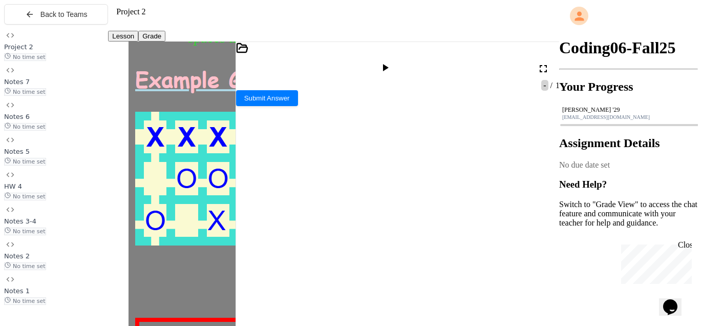
click at [391, 61] on icon at bounding box center [385, 67] width 12 height 12
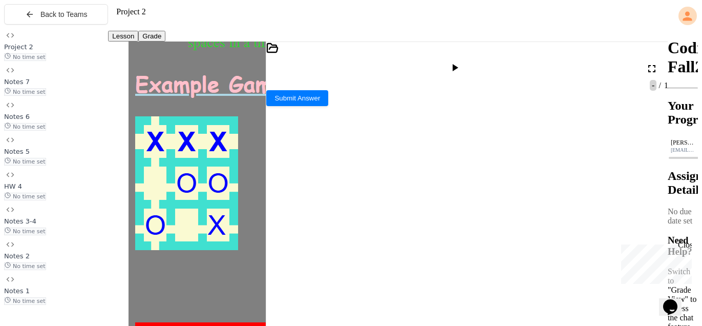
scroll to position [369, 0]
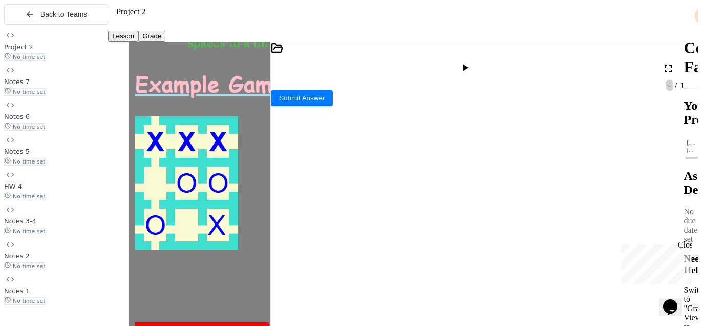
click at [687, 135] on div "**********" at bounding box center [351, 167] width 694 height 326
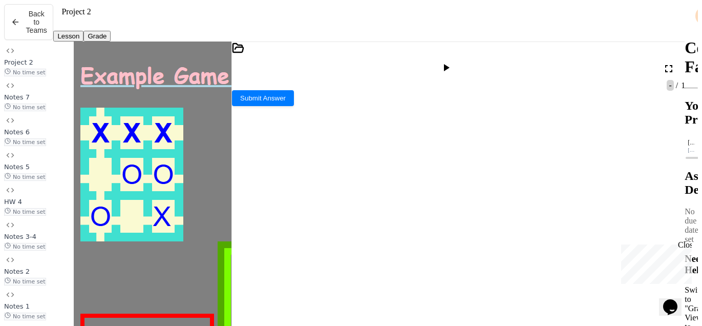
scroll to position [190, 0]
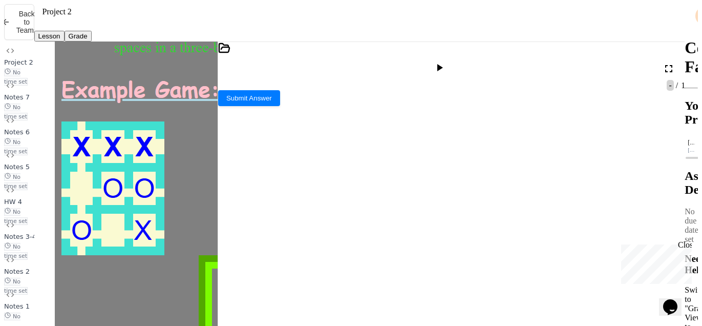
click at [28, 164] on div "**********" at bounding box center [351, 167] width 694 height 326
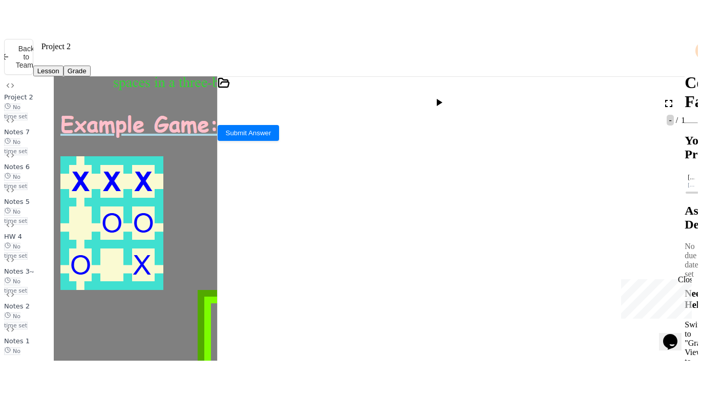
scroll to position [378, 0]
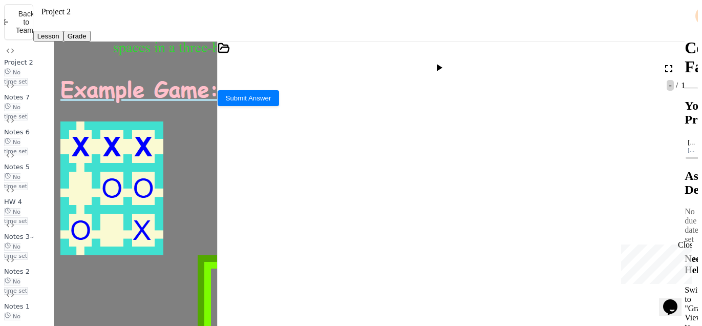
click at [404, 81] on div "**********" at bounding box center [452, 81] width 468 height 0
click at [445, 61] on icon at bounding box center [439, 67] width 12 height 12
click at [673, 62] on icon at bounding box center [669, 68] width 12 height 12
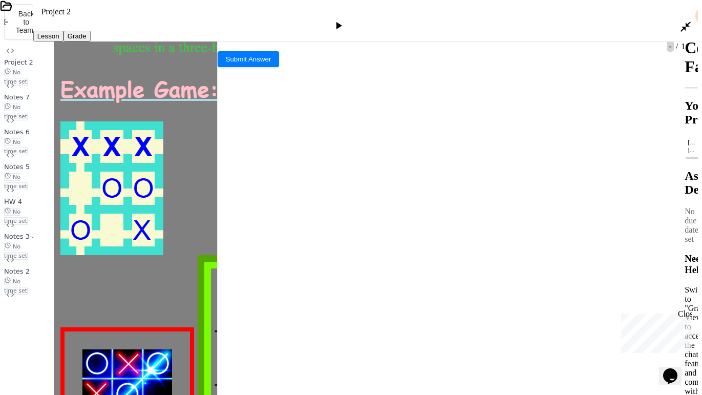
click at [682, 22] on icon at bounding box center [686, 27] width 10 height 10
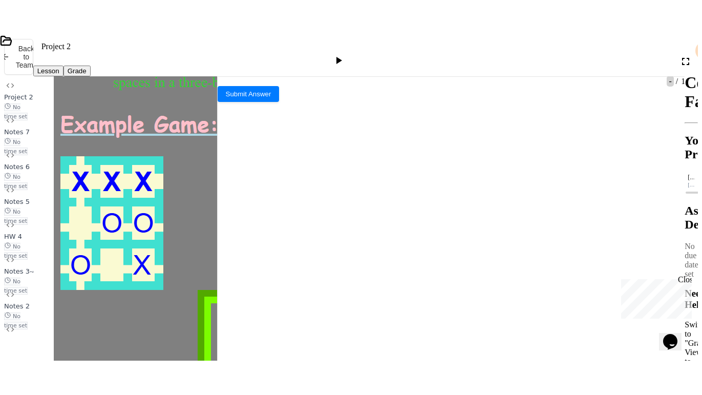
scroll to position [315, 0]
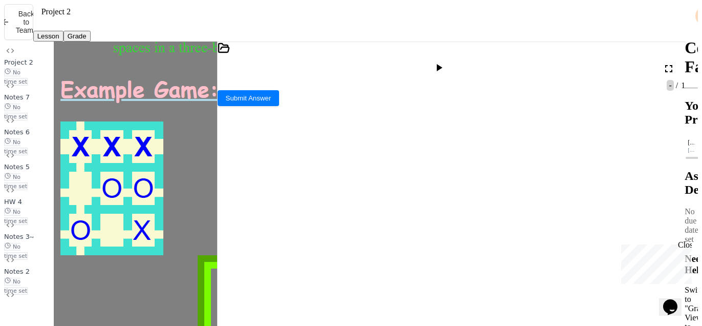
click at [448, 61] on div at bounding box center [440, 68] width 15 height 14
click at [676, 57] on div at bounding box center [674, 68] width 23 height 25
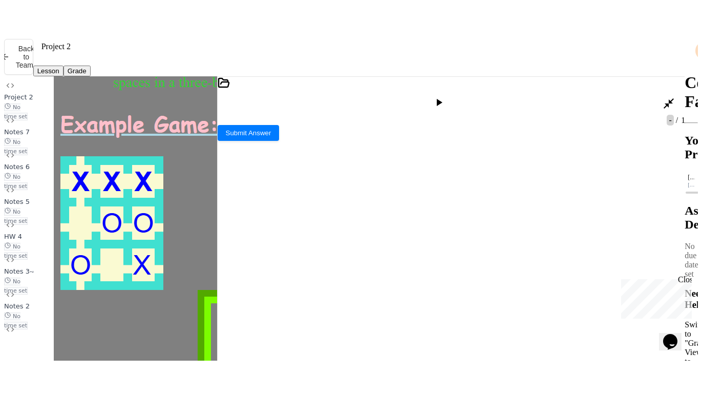
scroll to position [224, 0]
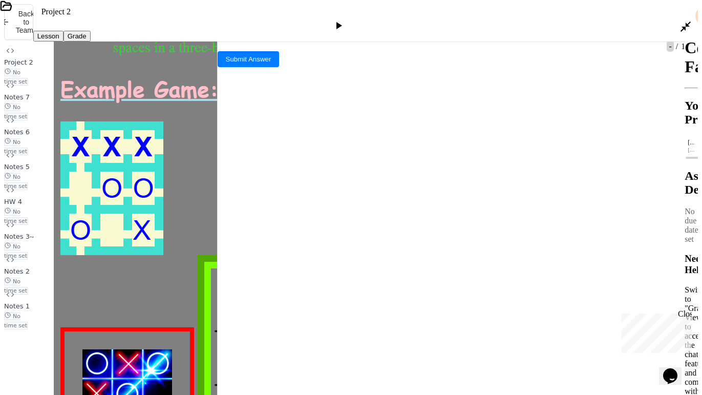
click at [678, 17] on div at bounding box center [351, 26] width 702 height 25
click at [31, 325] on div "*" at bounding box center [146, 379] width 257 height 10
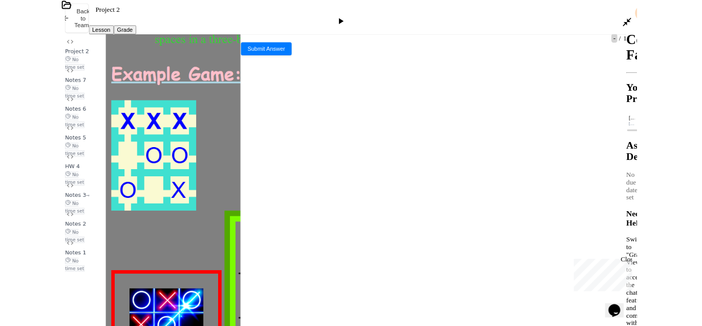
scroll to position [204, 0]
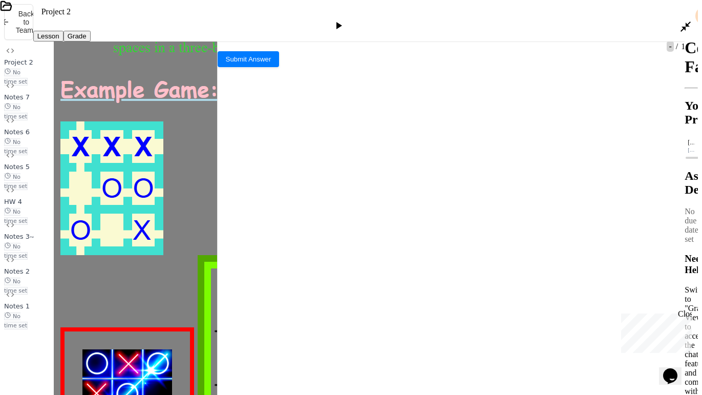
click at [684, 22] on icon at bounding box center [686, 27] width 10 height 10
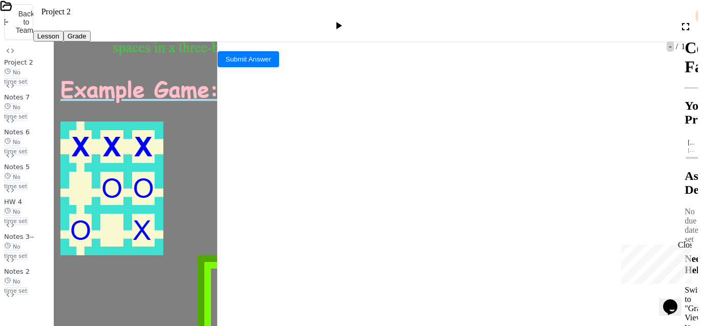
scroll to position [70, 0]
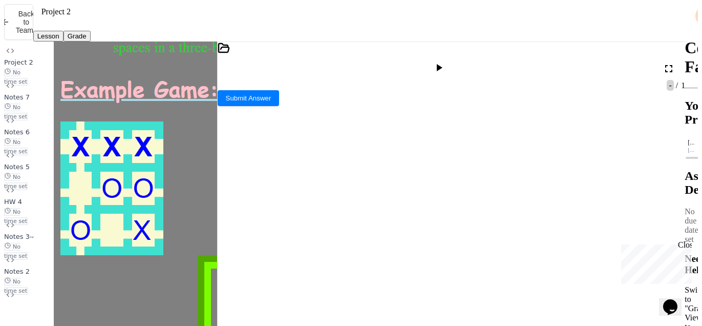
click at [358, 293] on div "**********" at bounding box center [318, 303] width 164 height 20
click at [288, 293] on div "**********" at bounding box center [318, 303] width 164 height 20
click at [446, 63] on div at bounding box center [440, 68] width 15 height 14
click at [298, 314] on div "**********" at bounding box center [318, 319] width 164 height 10
click at [448, 61] on div at bounding box center [440, 68] width 15 height 14
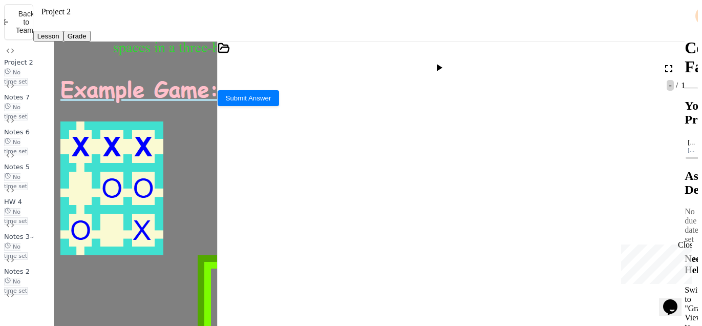
scroll to position [28, 0]
click at [334, 232] on div "****** ********* *" at bounding box center [318, 237] width 164 height 10
click at [445, 61] on icon at bounding box center [439, 67] width 12 height 12
click at [332, 192] on div "****** ******** *" at bounding box center [318, 197] width 164 height 10
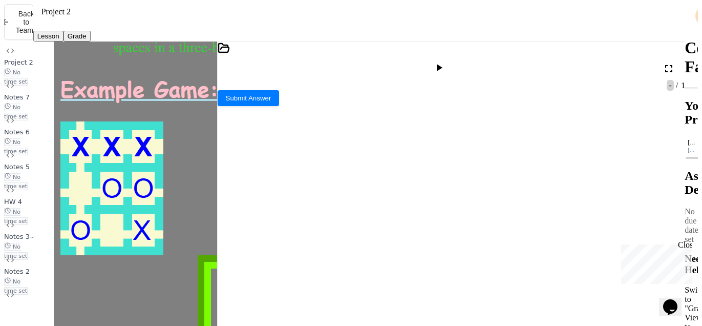
click at [334, 192] on div "****** ******** *" at bounding box center [318, 197] width 164 height 10
click at [445, 61] on icon at bounding box center [439, 67] width 12 height 12
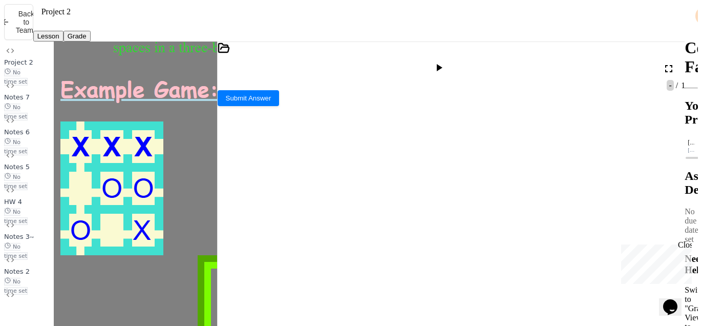
click at [448, 61] on div at bounding box center [440, 68] width 15 height 14
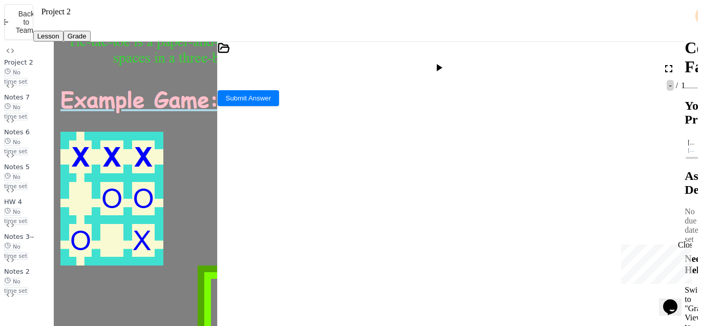
scroll to position [178, 0]
click at [256, 82] on div "index.html" at bounding box center [311, 85] width 187 height 9
click at [302, 99] on div "styles.css" at bounding box center [311, 103] width 187 height 9
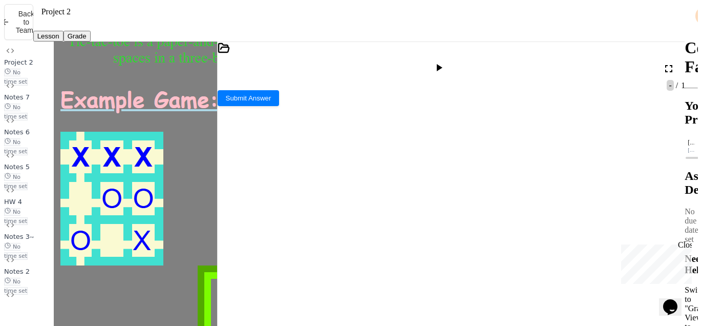
scroll to position [156, 0]
click at [445, 61] on icon at bounding box center [439, 67] width 12 height 12
click at [672, 65] on icon at bounding box center [668, 68] width 7 height 7
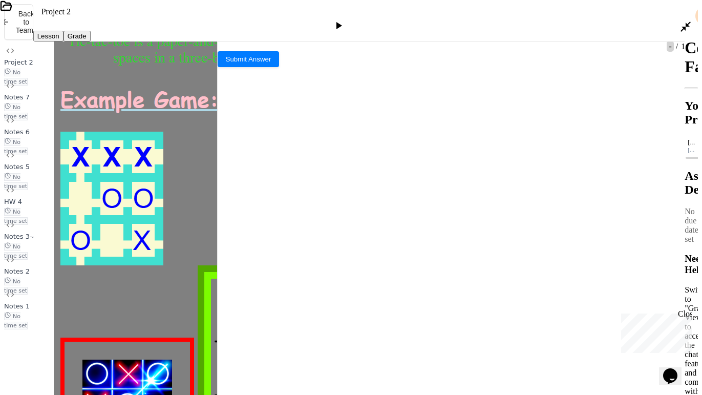
click at [682, 20] on icon at bounding box center [686, 26] width 12 height 12
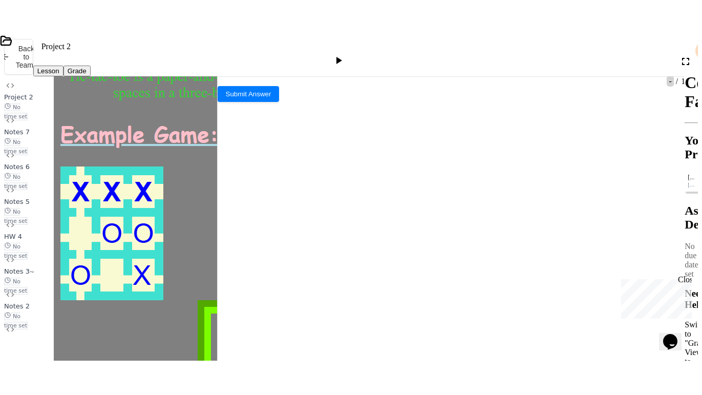
scroll to position [368, 0]
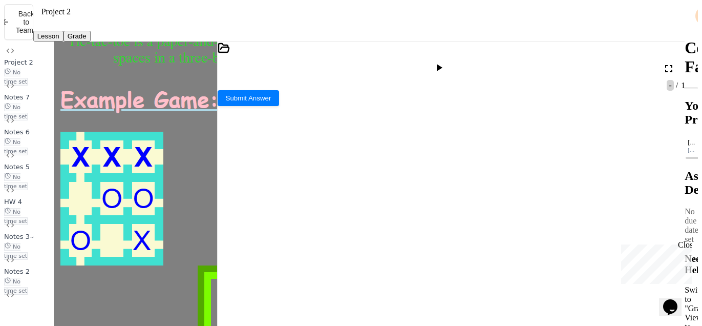
click at [667, 62] on icon at bounding box center [669, 68] width 12 height 12
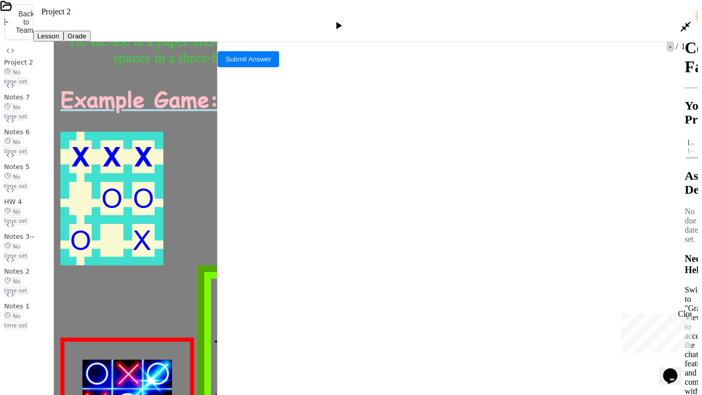
scroll to position [235, 0]
click at [345, 19] on icon at bounding box center [338, 25] width 12 height 12
click at [25, 39] on div "index.html" at bounding box center [140, 43] width 281 height 9
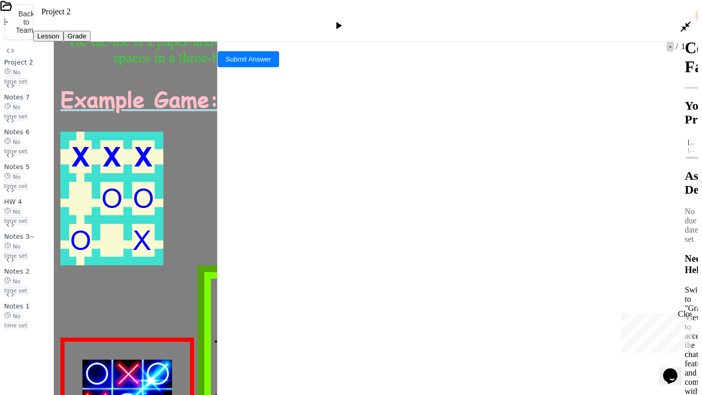
scroll to position [187, 0]
click at [107, 57] on div "styles.css" at bounding box center [140, 61] width 281 height 9
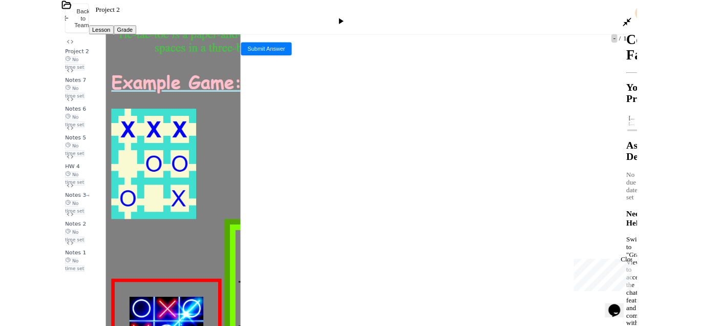
scroll to position [0, 0]
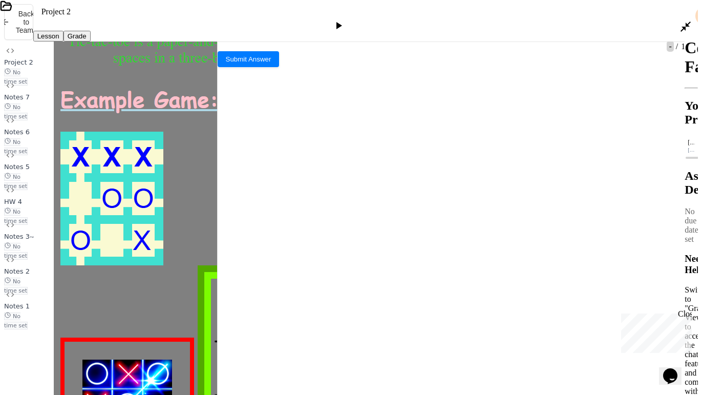
click at [28, 129] on div at bounding box center [146, 134] width 257 height 10
click at [684, 13] on html "**********" at bounding box center [351, 197] width 702 height 395
click at [682, 20] on icon at bounding box center [686, 26] width 12 height 12
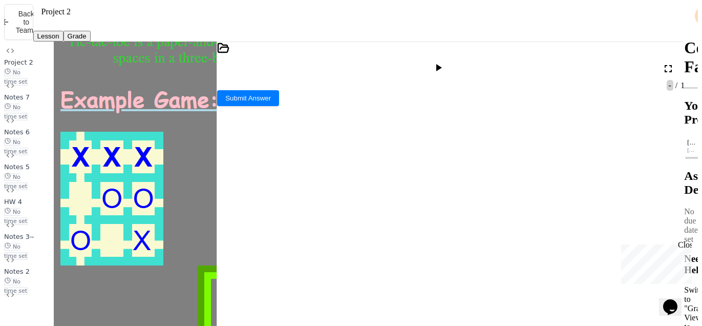
click at [286, 192] on div at bounding box center [318, 197] width 164 height 10
click at [444, 61] on icon at bounding box center [438, 67] width 12 height 12
click at [255, 182] on span "*****" at bounding box center [247, 185] width 16 height 7
click at [447, 61] on div at bounding box center [439, 68] width 15 height 14
click at [670, 62] on icon at bounding box center [668, 68] width 12 height 12
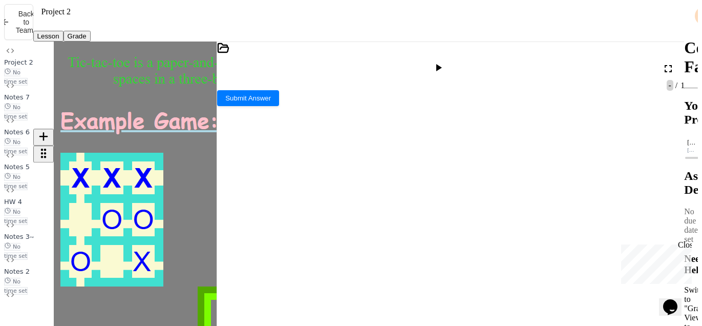
scroll to position [151, 0]
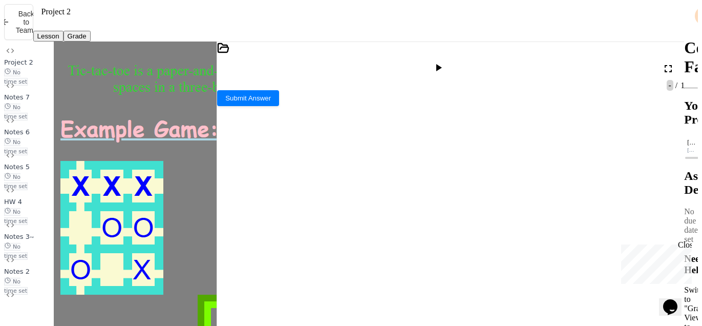
click at [261, 82] on div "index.html" at bounding box center [310, 85] width 186 height 9
drag, startPoint x: 315, startPoint y: 137, endPoint x: 327, endPoint y: 155, distance: 21.9
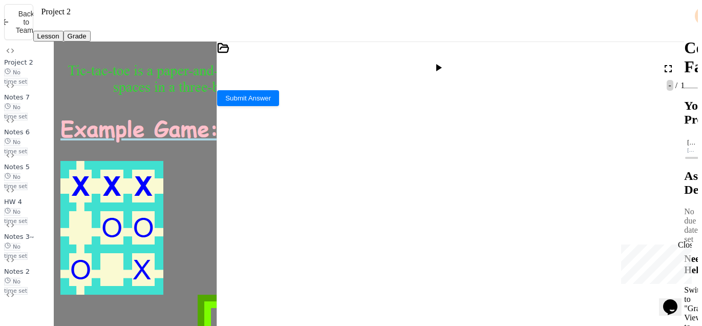
click at [307, 99] on div "styles.css" at bounding box center [310, 103] width 186 height 9
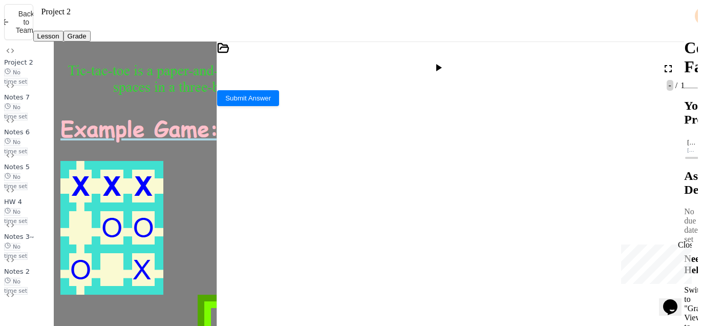
click at [444, 61] on icon at bounding box center [438, 67] width 12 height 12
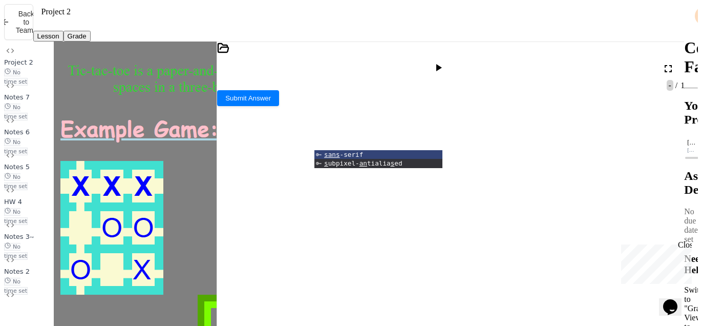
click at [463, 46] on div "**********" at bounding box center [358, 167] width 651 height 326
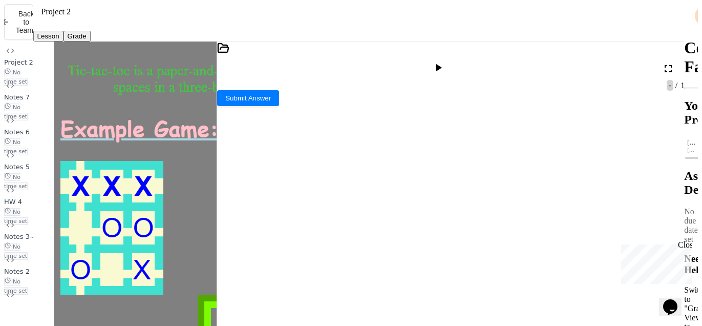
click at [447, 61] on div at bounding box center [439, 68] width 15 height 14
click at [279, 105] on button "Submit Answer" at bounding box center [248, 97] width 62 height 16
